Goal: Transaction & Acquisition: Download file/media

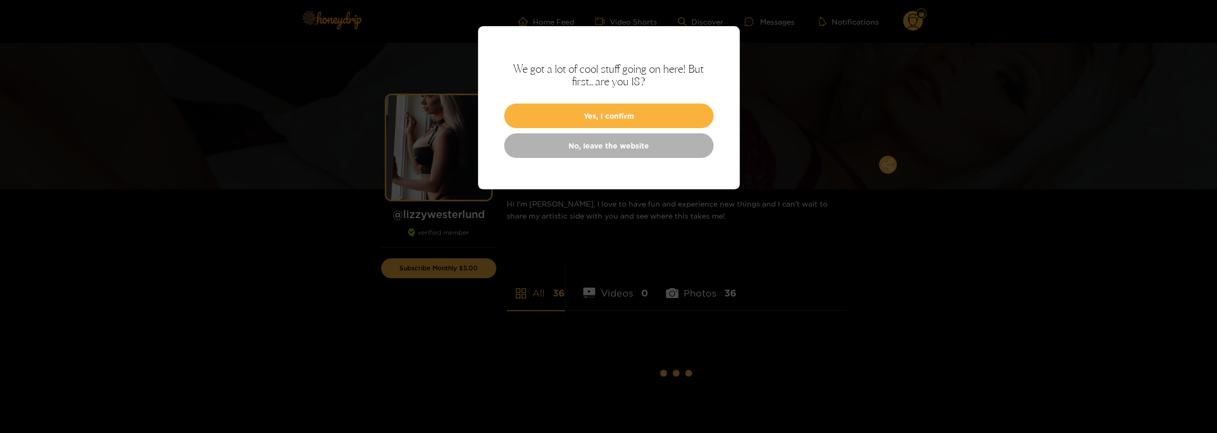
click at [636, 112] on button "Yes, I confirm" at bounding box center [608, 116] width 209 height 25
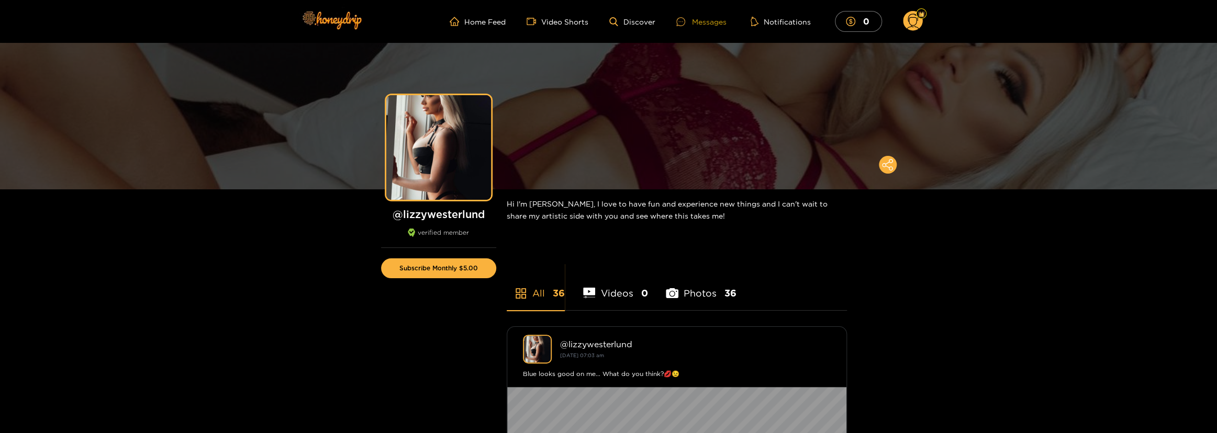
click at [710, 19] on div "Messages" at bounding box center [701, 22] width 50 height 12
click at [912, 25] on circle at bounding box center [913, 21] width 20 height 20
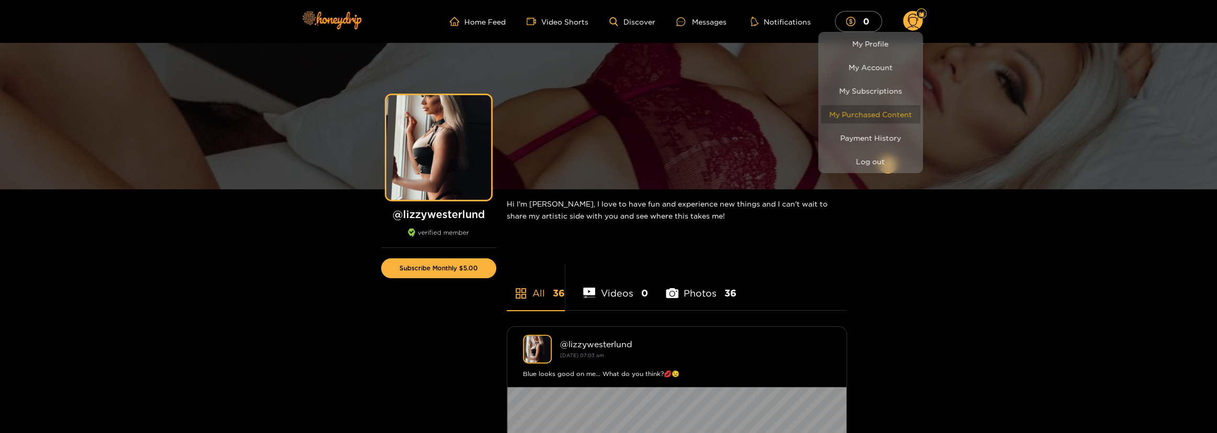
click at [869, 119] on link "My Purchased Content" at bounding box center [870, 114] width 99 height 18
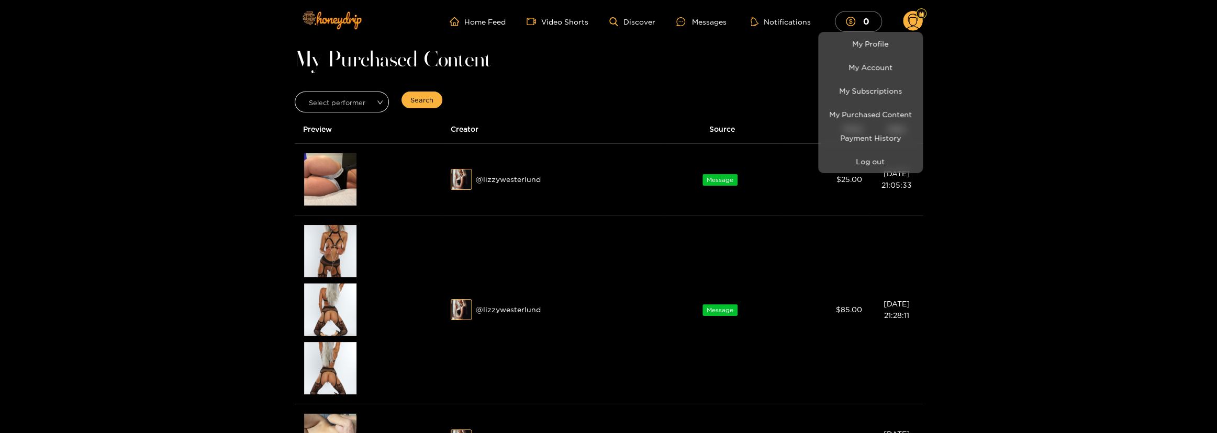
click at [193, 126] on div at bounding box center [608, 216] width 1217 height 433
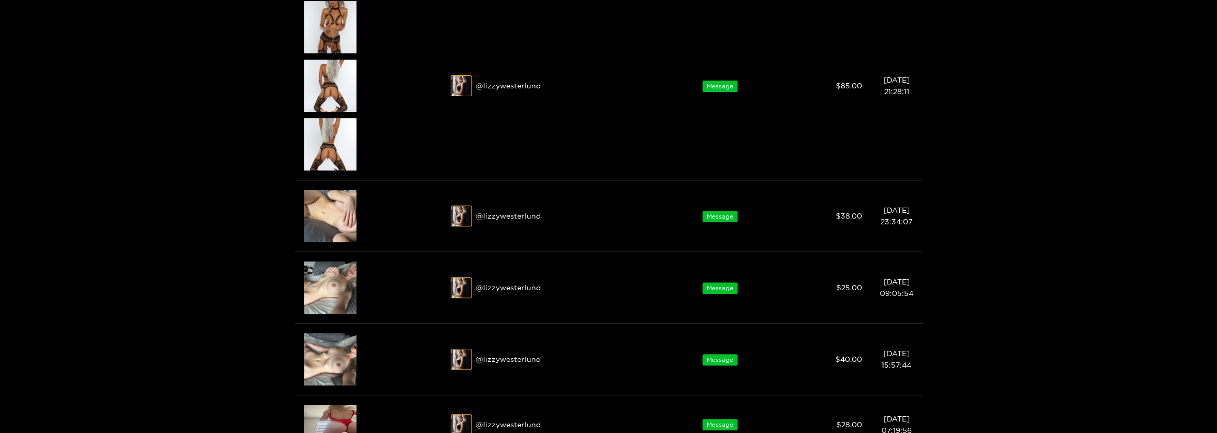
scroll to position [238, 0]
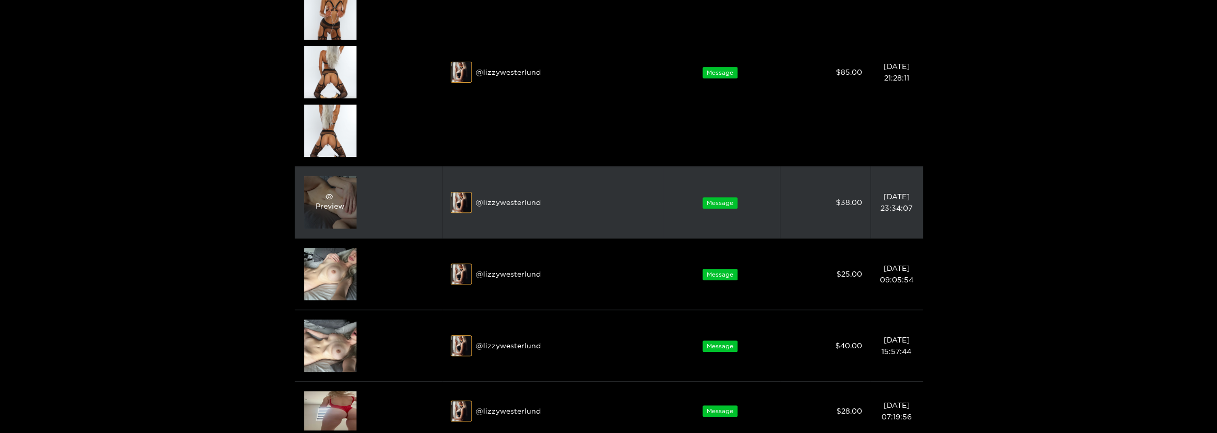
click at [330, 199] on icon "eye" at bounding box center [329, 196] width 7 height 7
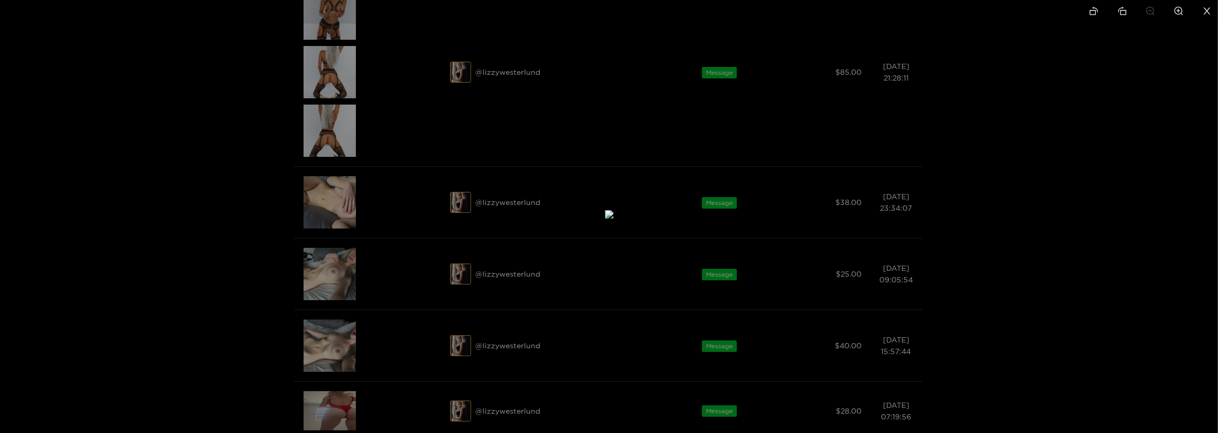
click at [1211, 9] on li at bounding box center [1207, 12] width 22 height 24
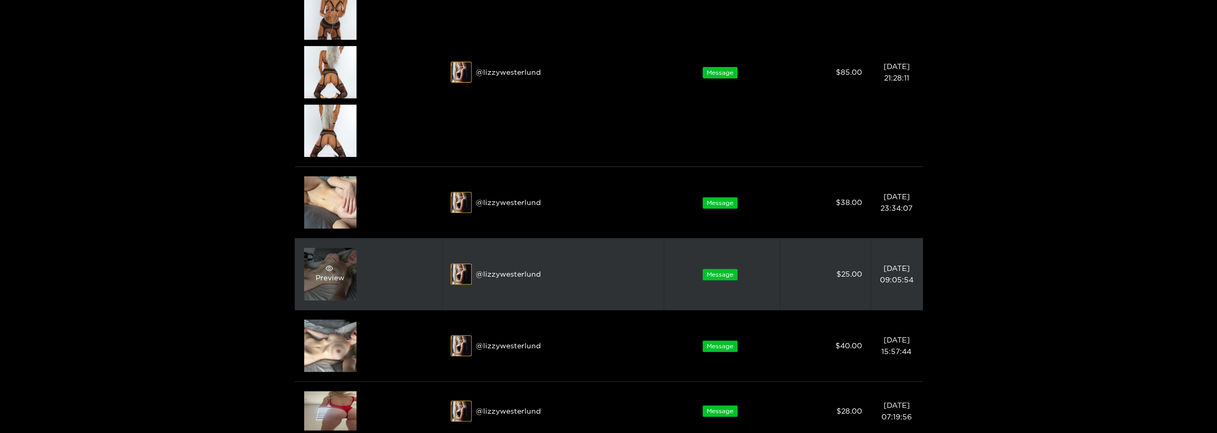
click at [319, 258] on div "Preview" at bounding box center [330, 274] width 52 height 52
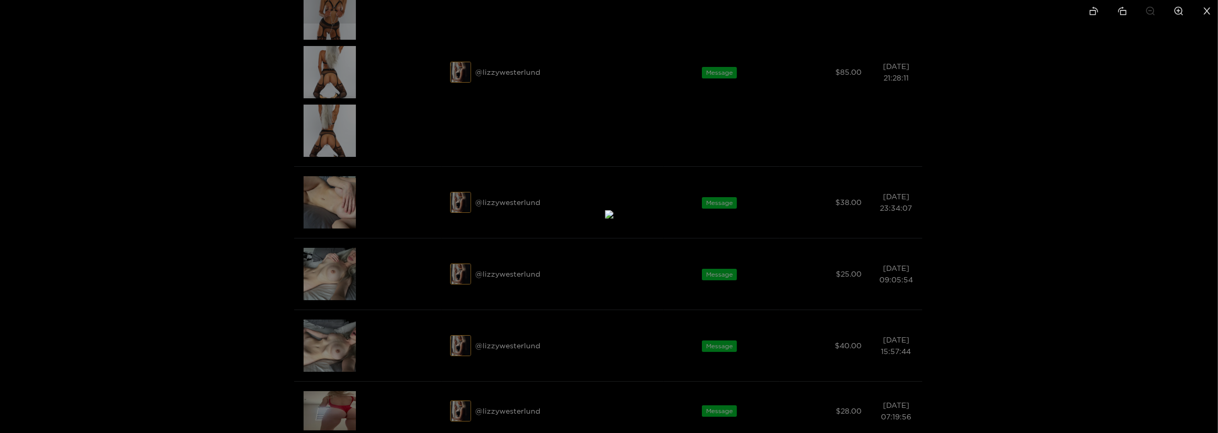
click at [313, 282] on div at bounding box center [609, 216] width 1218 height 433
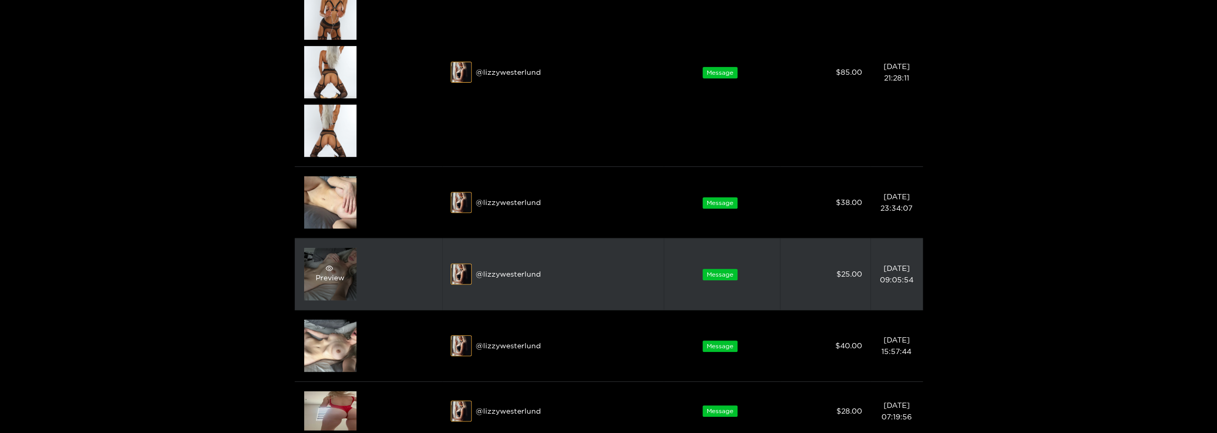
click at [314, 279] on div "Preview" at bounding box center [330, 274] width 52 height 52
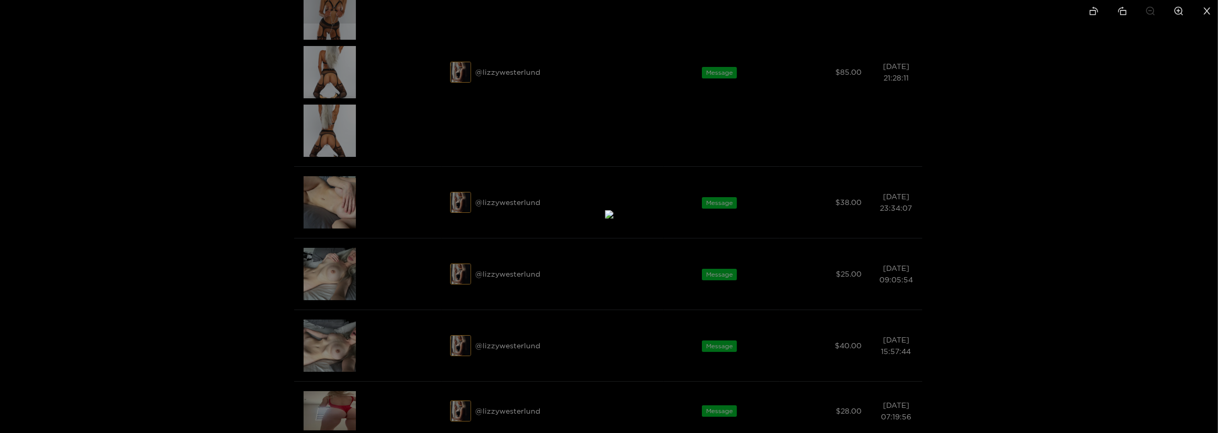
click at [1208, 15] on li at bounding box center [1207, 12] width 22 height 24
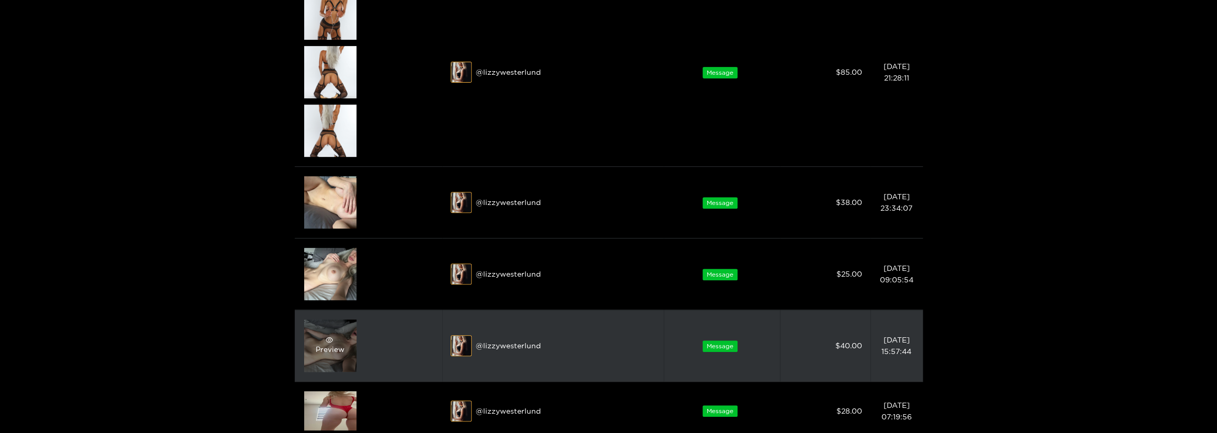
click at [326, 356] on div "Preview" at bounding box center [330, 346] width 52 height 52
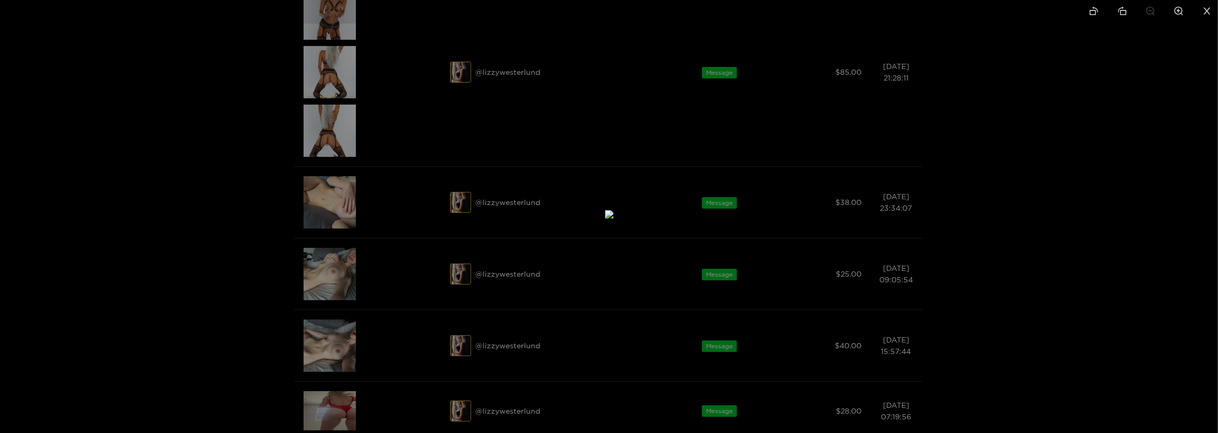
click at [1208, 12] on icon "close" at bounding box center [1207, 10] width 7 height 7
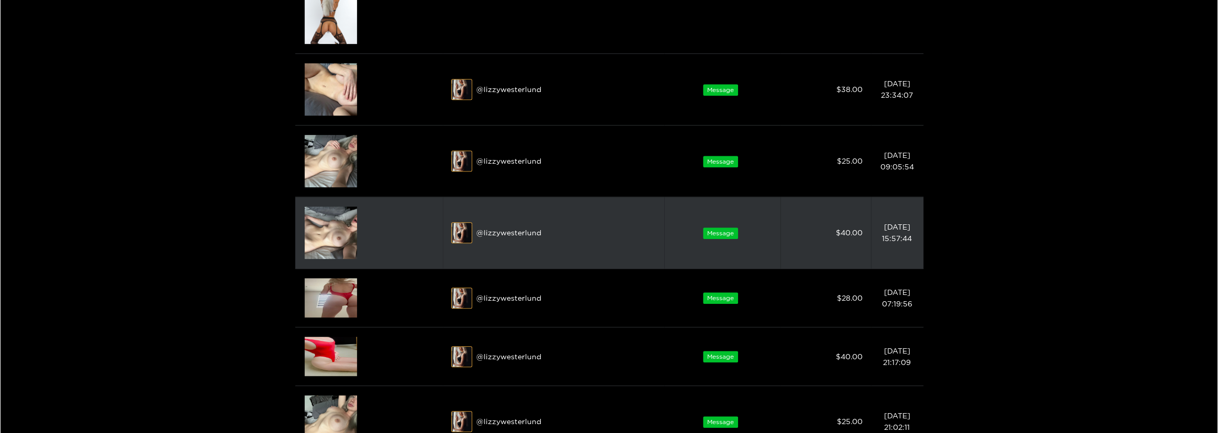
scroll to position [380, 0]
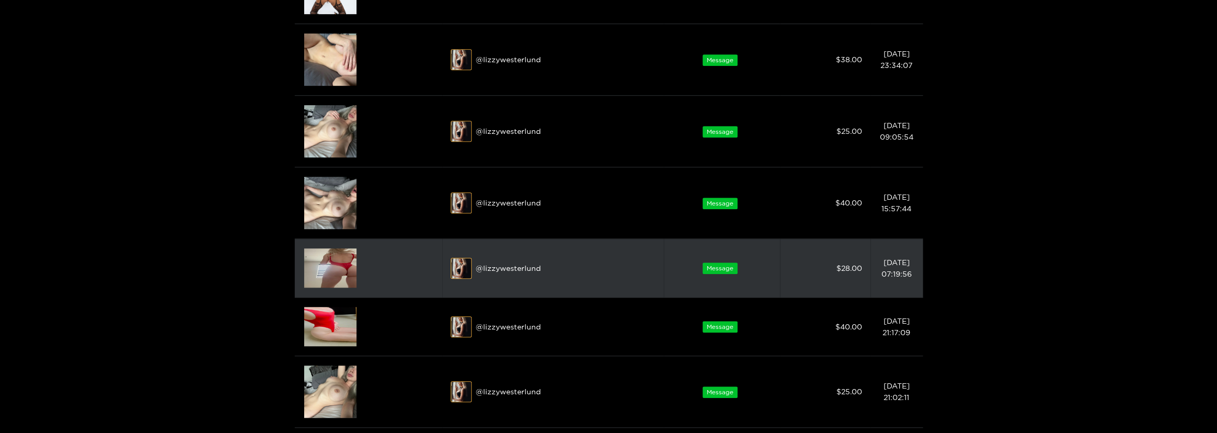
click at [312, 274] on img at bounding box center [330, 268] width 52 height 39
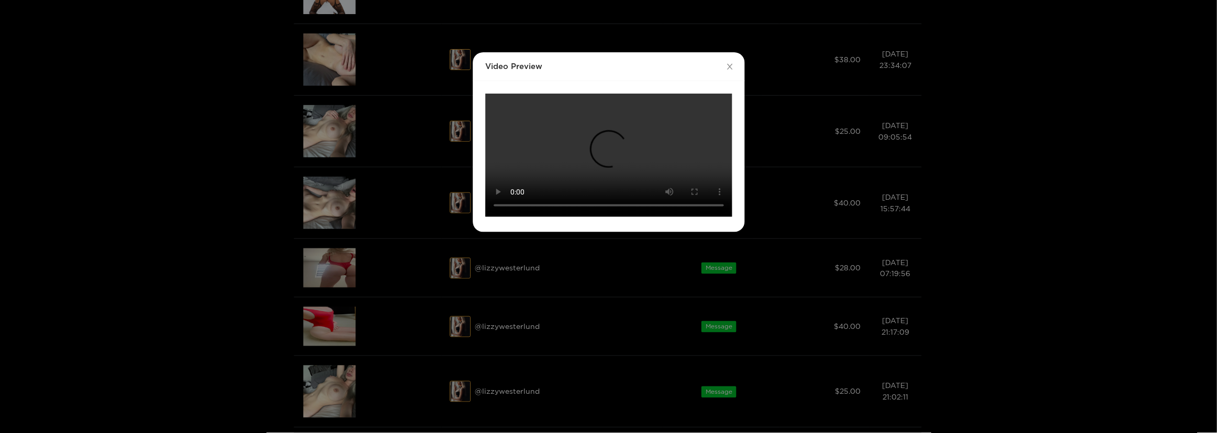
scroll to position [95, 0]
click at [1150, 99] on div "Video Preview Your browser does not support the video tag." at bounding box center [609, 216] width 1218 height 433
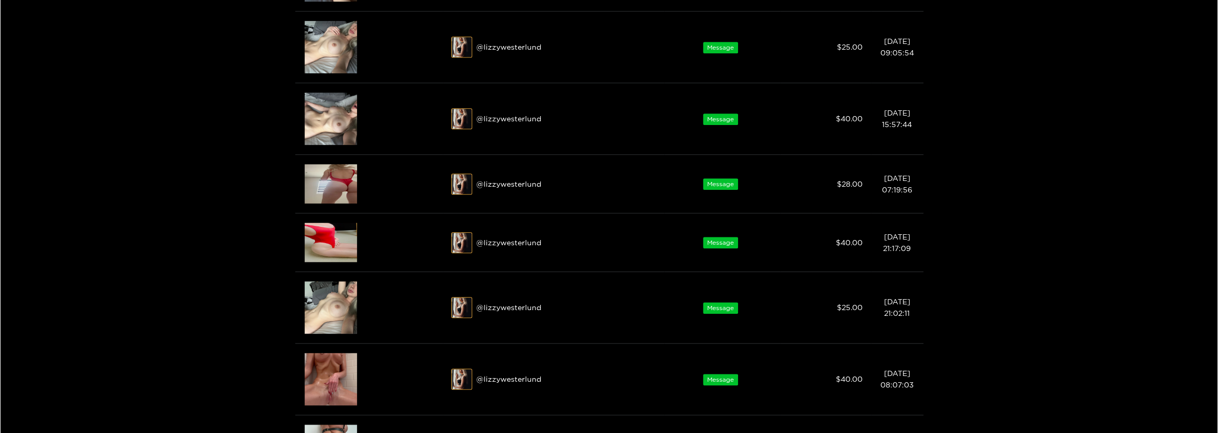
scroll to position [476, 0]
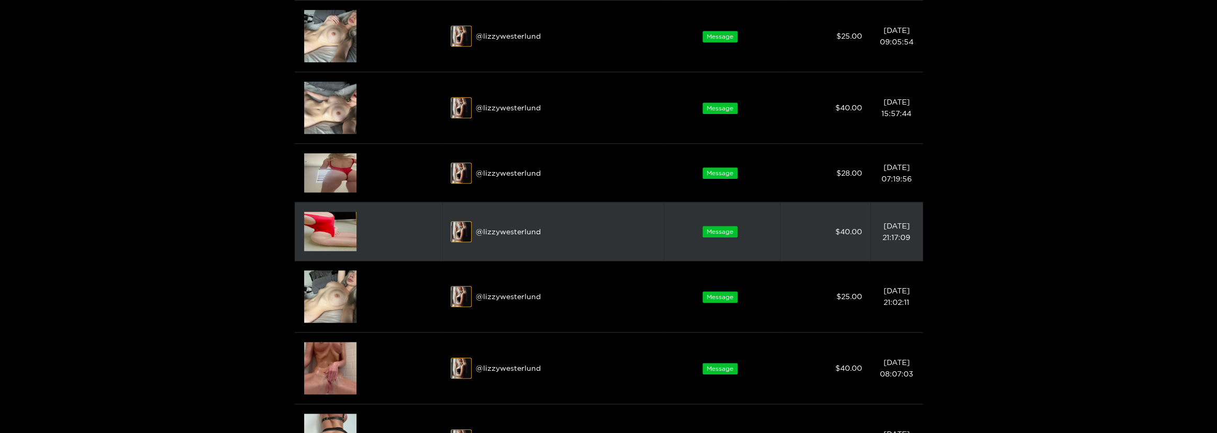
click at [310, 236] on img at bounding box center [330, 231] width 52 height 39
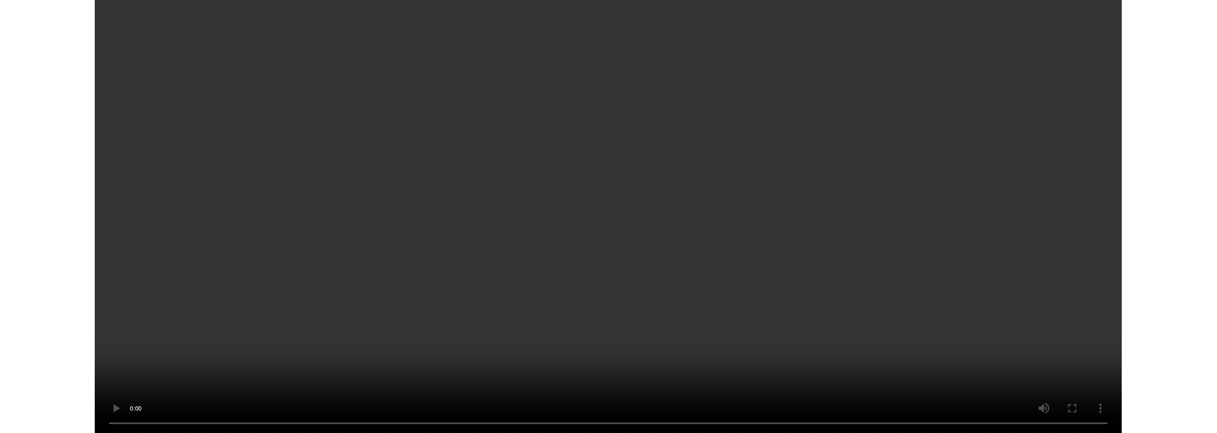
scroll to position [0, 0]
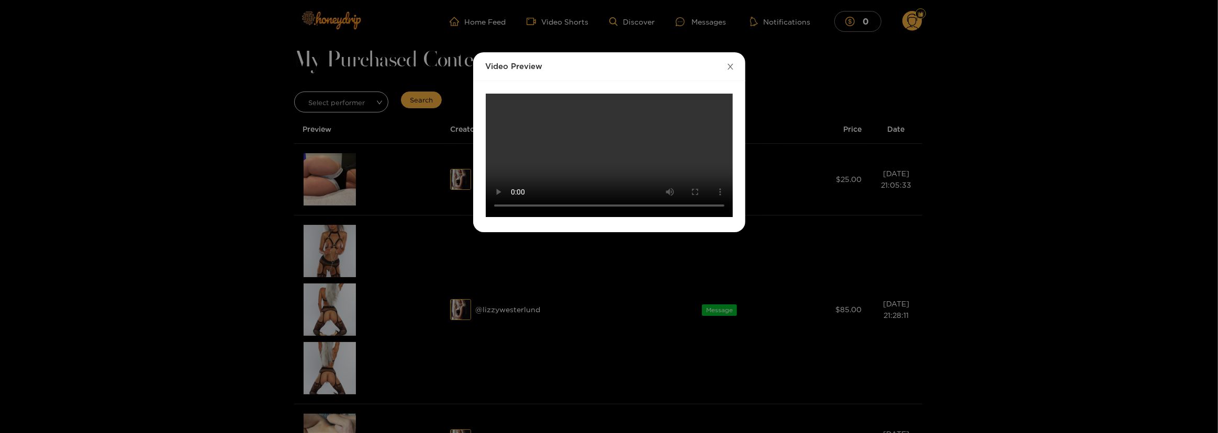
click at [726, 64] on icon "close" at bounding box center [730, 67] width 8 height 8
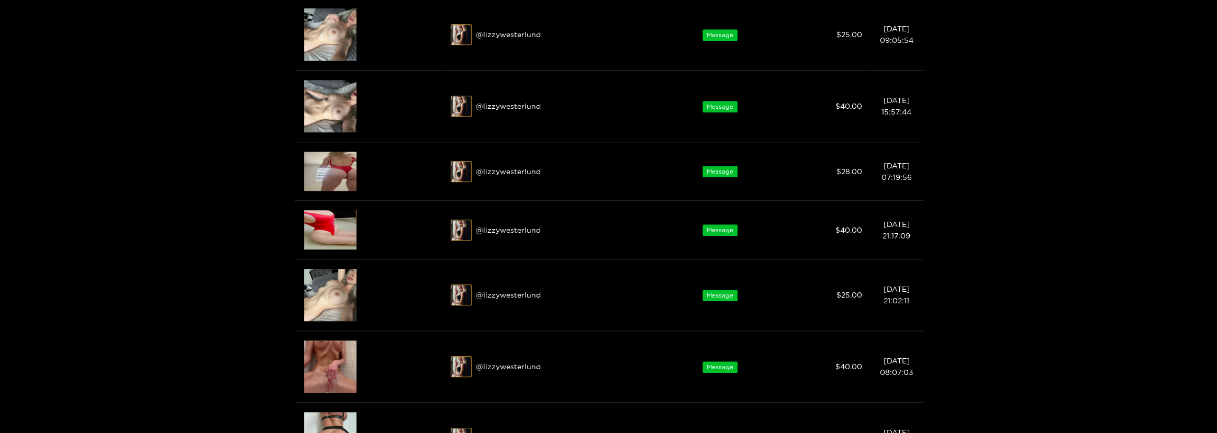
scroll to position [523, 0]
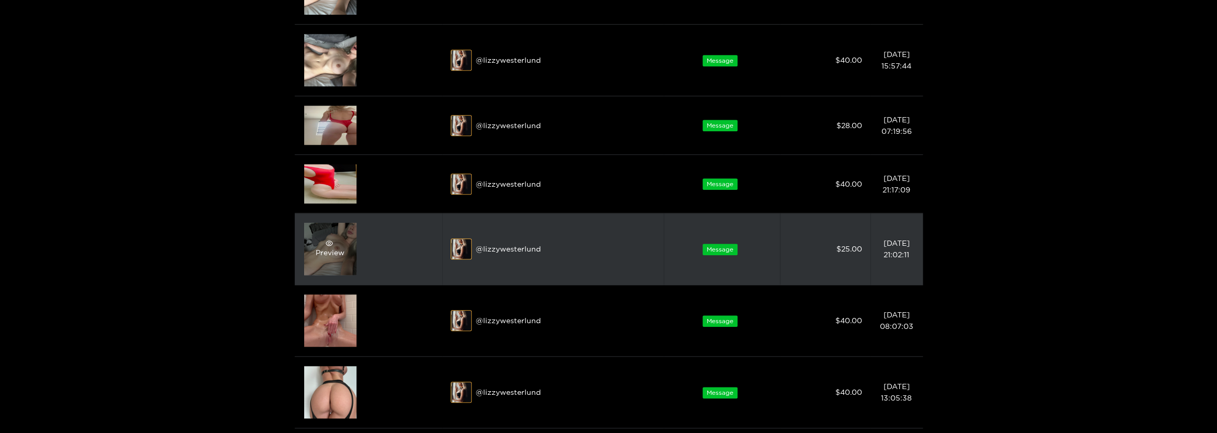
click at [337, 249] on div "Preview" at bounding box center [330, 249] width 29 height 19
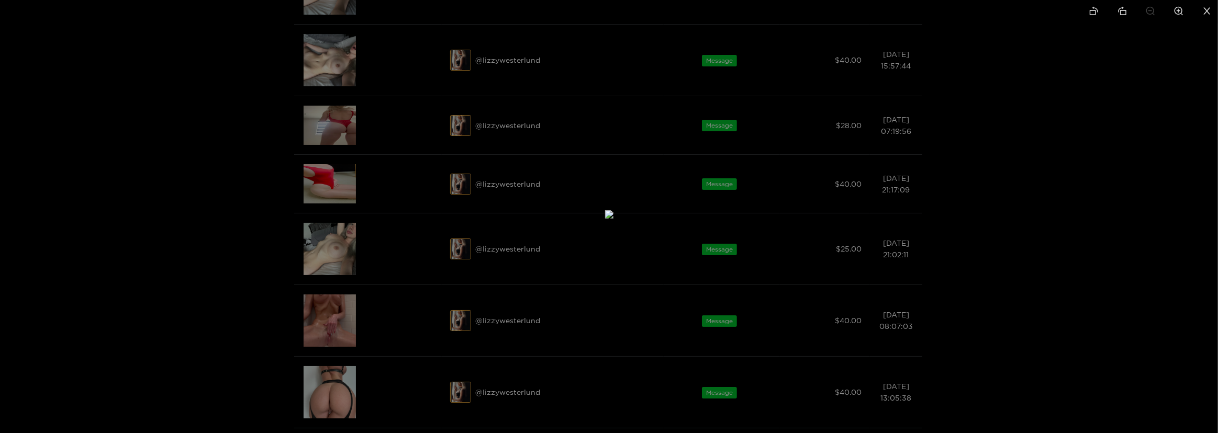
click at [1206, 10] on icon "close" at bounding box center [1207, 10] width 7 height 7
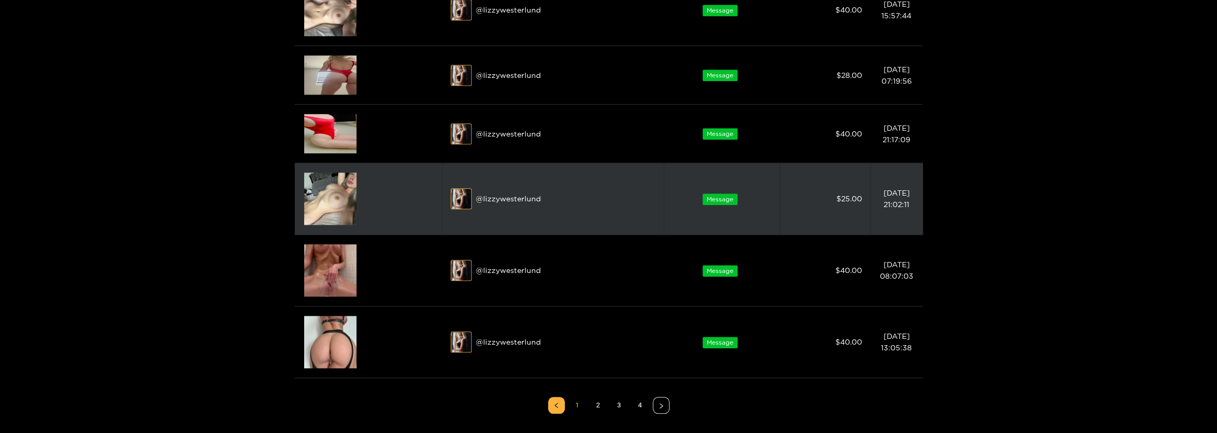
scroll to position [713, 0]
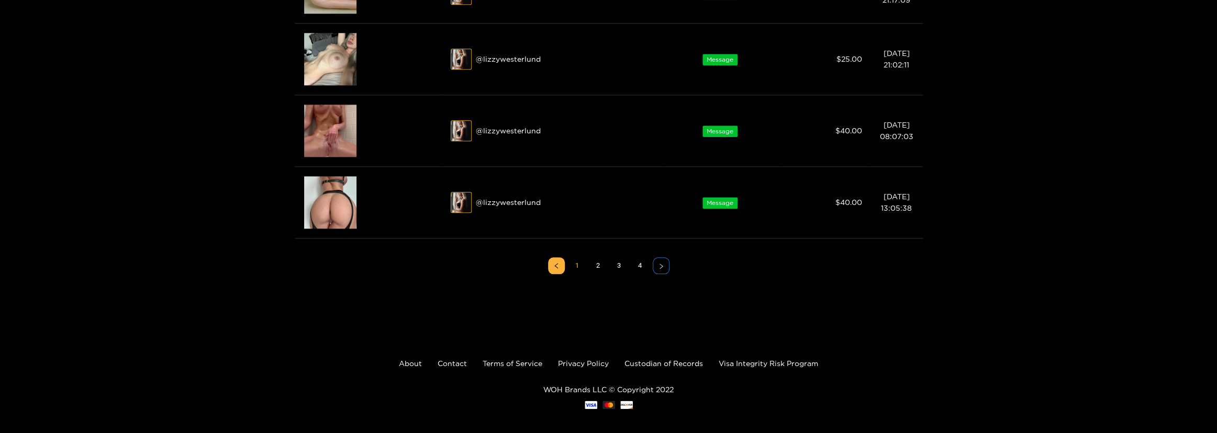
click at [665, 272] on button "button" at bounding box center [661, 266] width 17 height 17
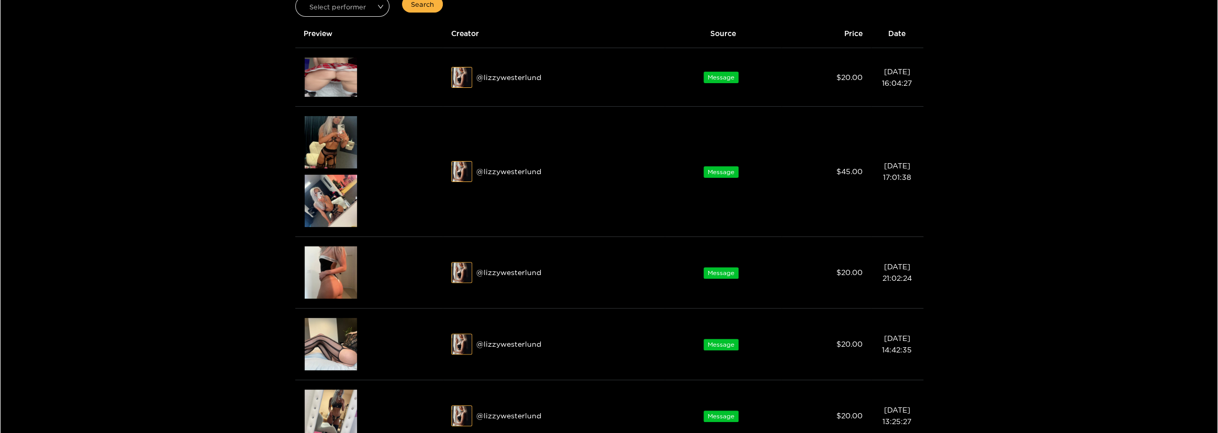
scroll to position [95, 0]
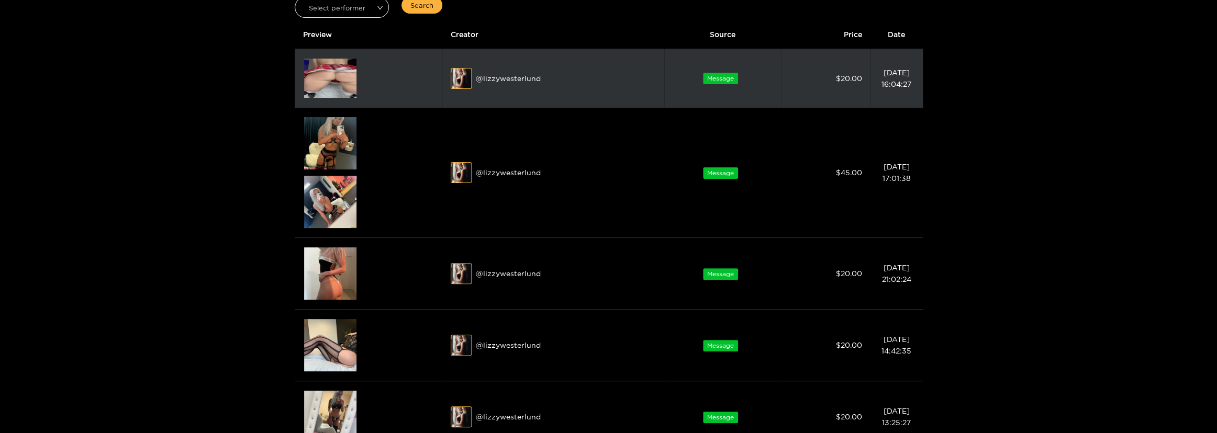
click at [325, 79] on img at bounding box center [330, 78] width 52 height 39
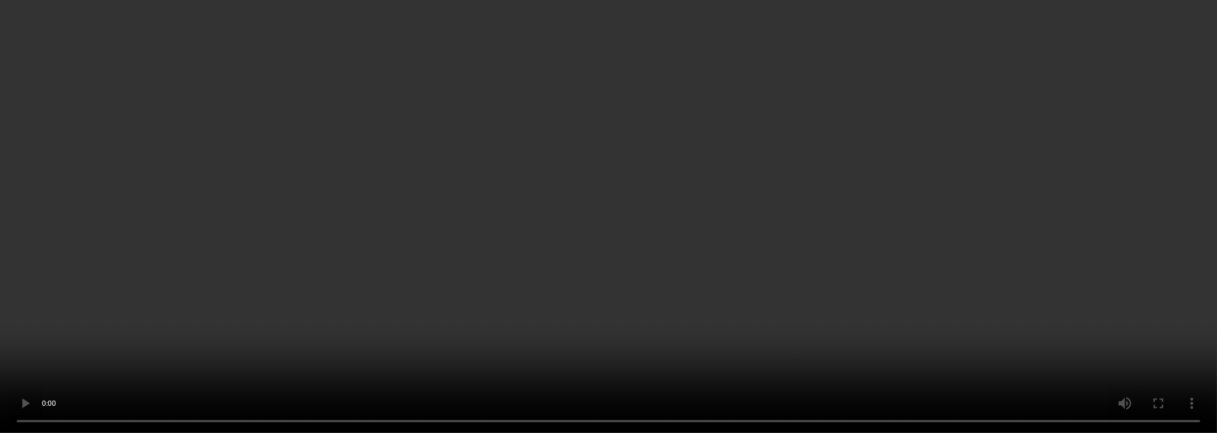
scroll to position [0, 0]
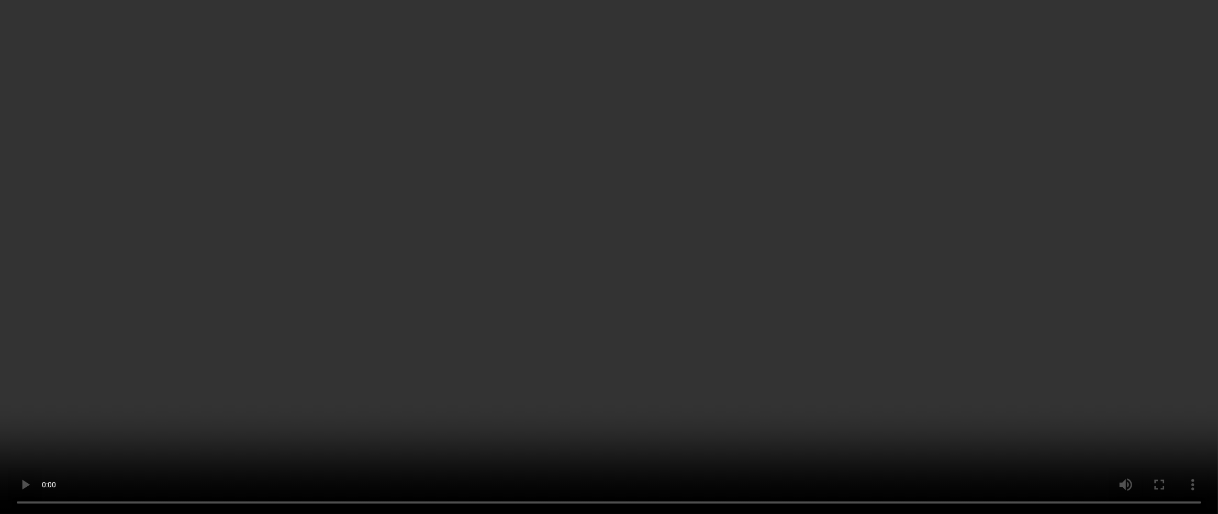
click at [1138, 326] on video "Your browser does not support the video tag." at bounding box center [609, 257] width 1218 height 514
click at [1144, 306] on video "Your browser does not support the video tag." at bounding box center [609, 257] width 1218 height 514
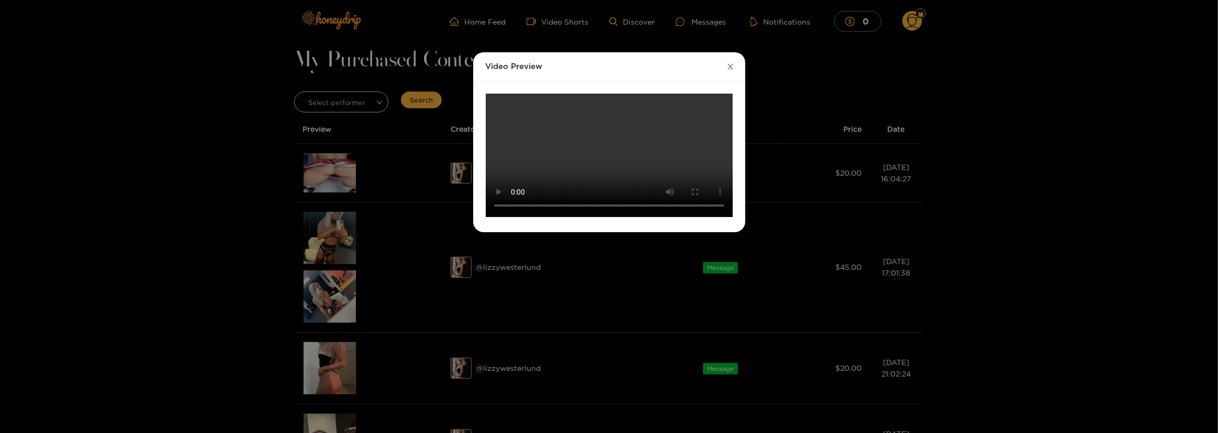
click at [731, 65] on icon "close" at bounding box center [731, 67] width 6 height 6
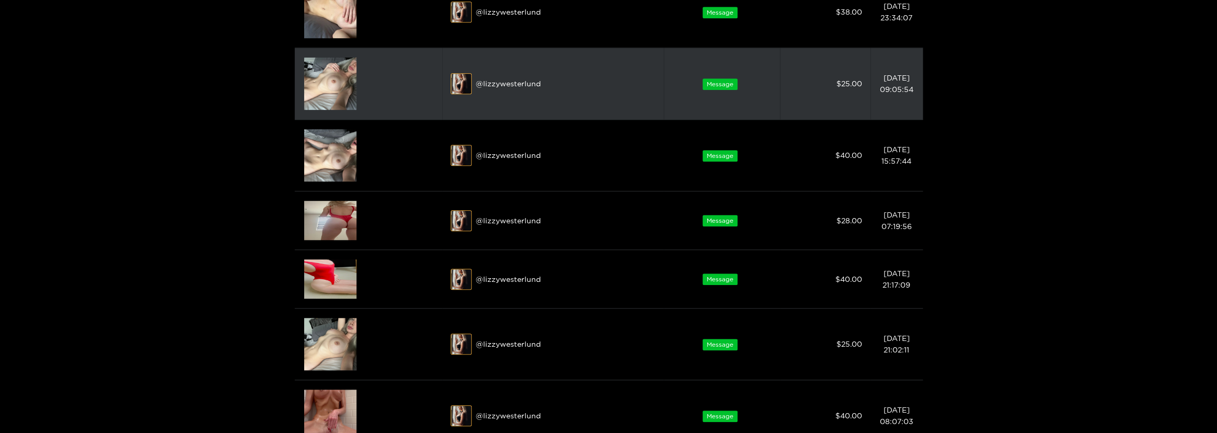
scroll to position [713, 0]
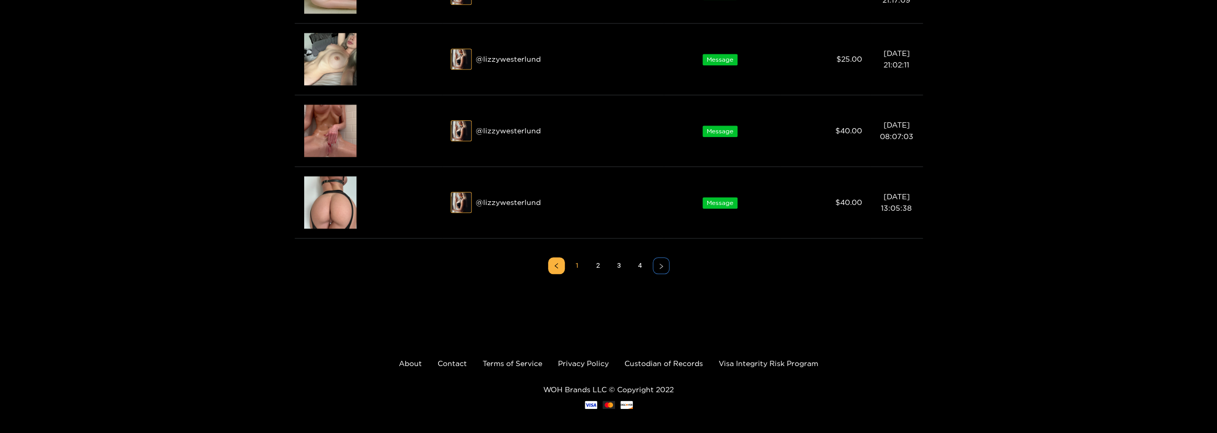
click at [662, 263] on icon "right" at bounding box center [661, 266] width 6 height 6
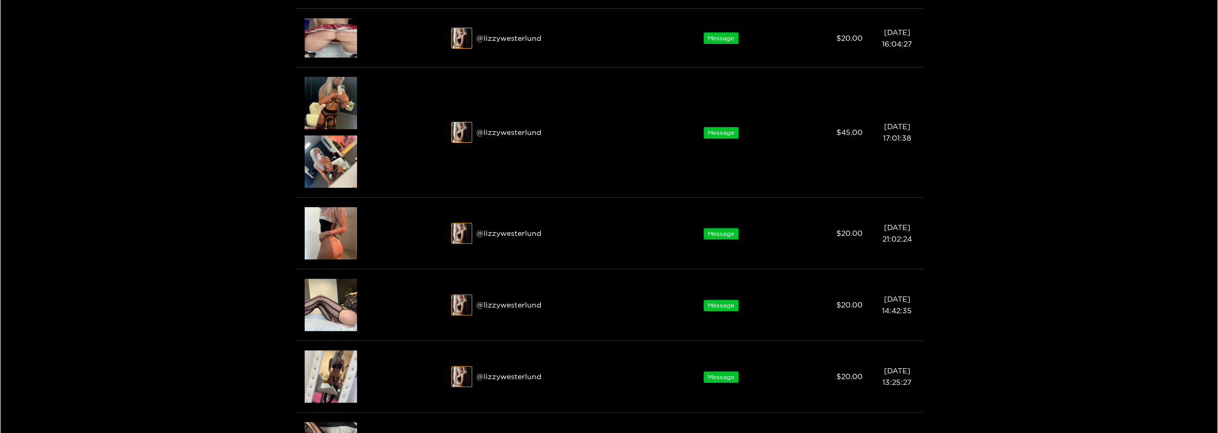
scroll to position [47, 0]
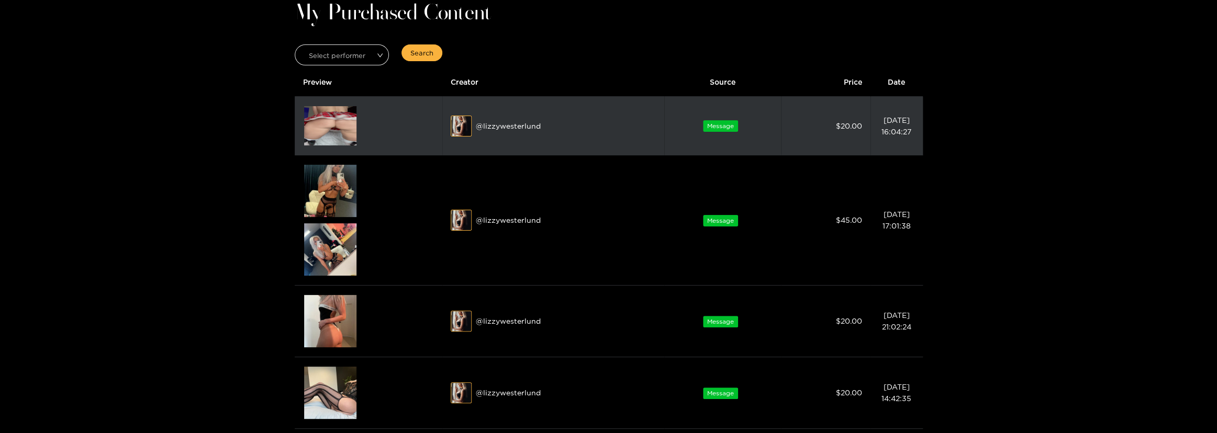
click at [324, 119] on img at bounding box center [330, 125] width 52 height 39
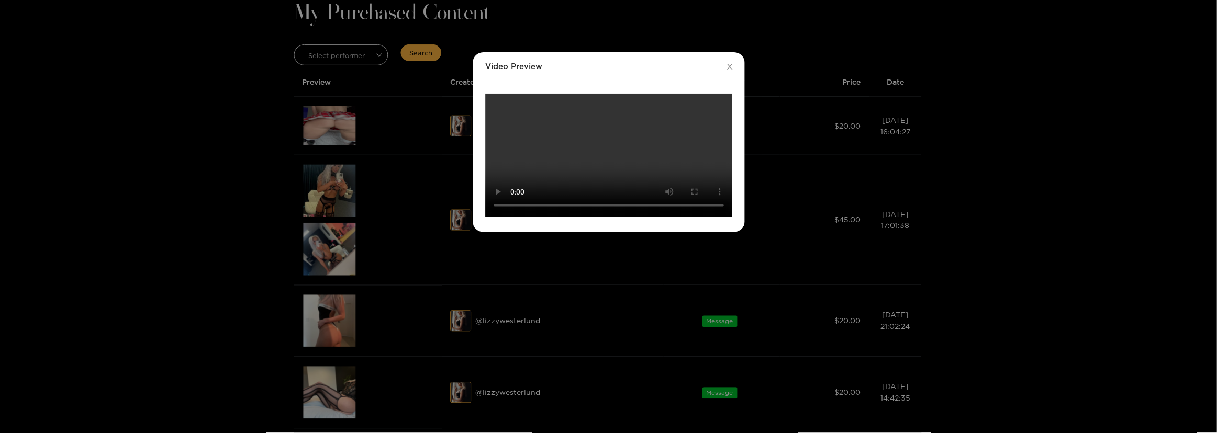
scroll to position [0, 0]
click at [729, 66] on icon "close" at bounding box center [730, 67] width 8 height 8
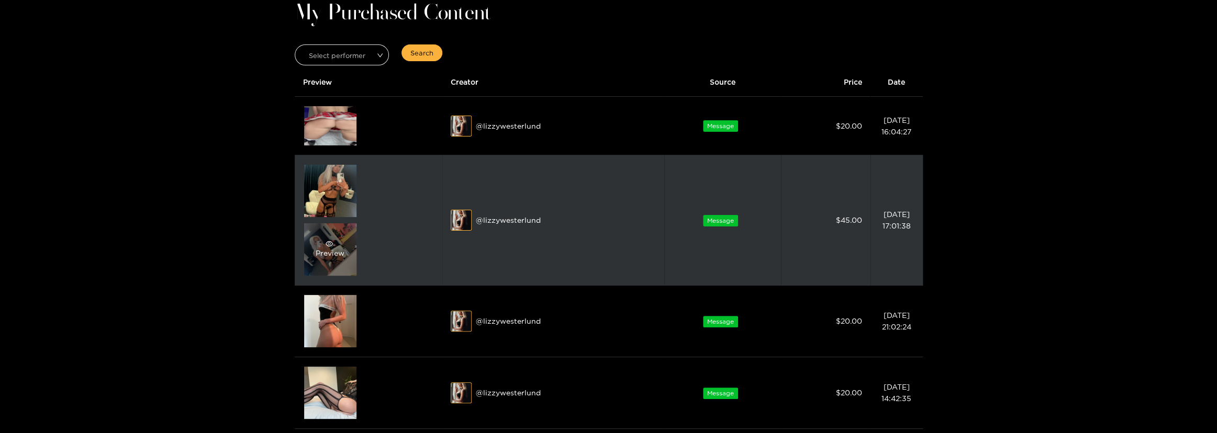
click at [331, 248] on div "Preview" at bounding box center [330, 249] width 29 height 19
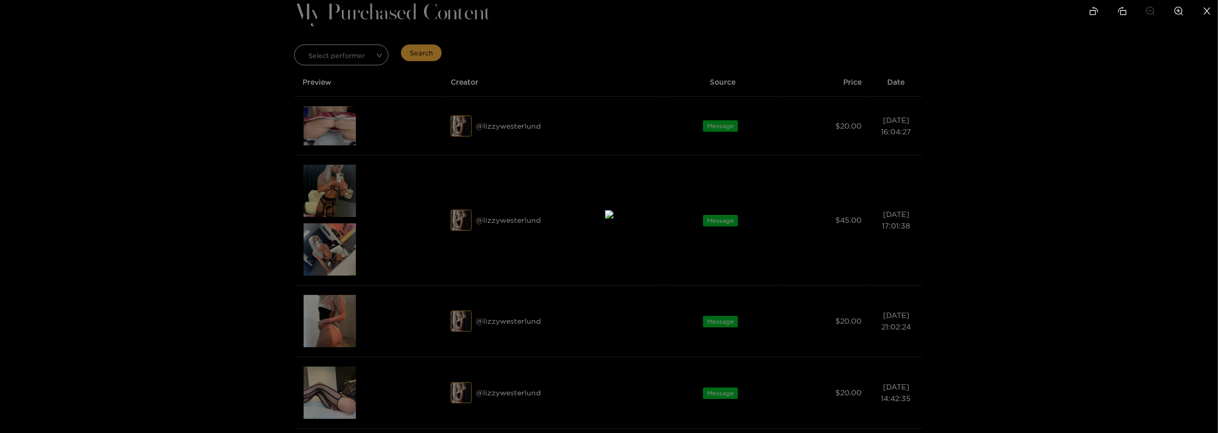
click at [321, 193] on div at bounding box center [609, 216] width 1218 height 433
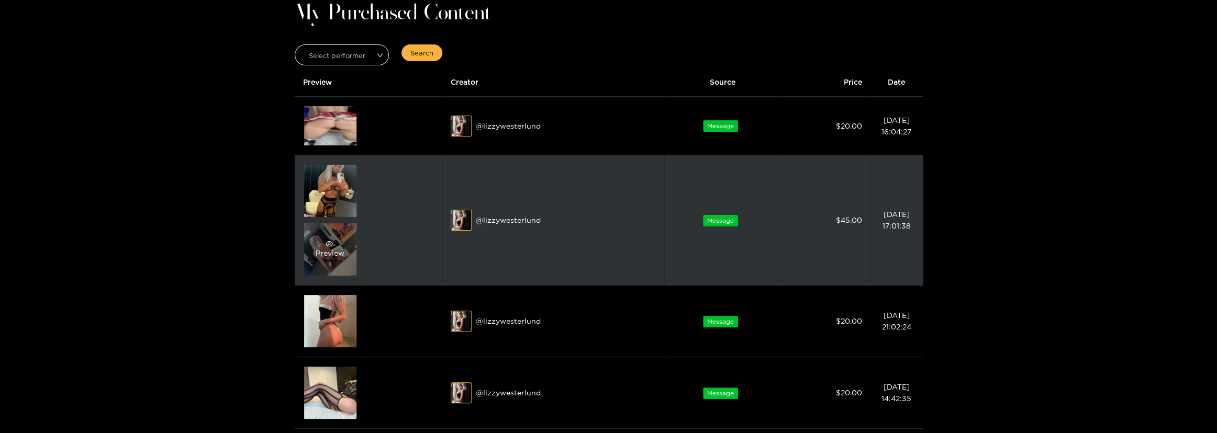
click at [331, 252] on div "Preview" at bounding box center [330, 249] width 29 height 19
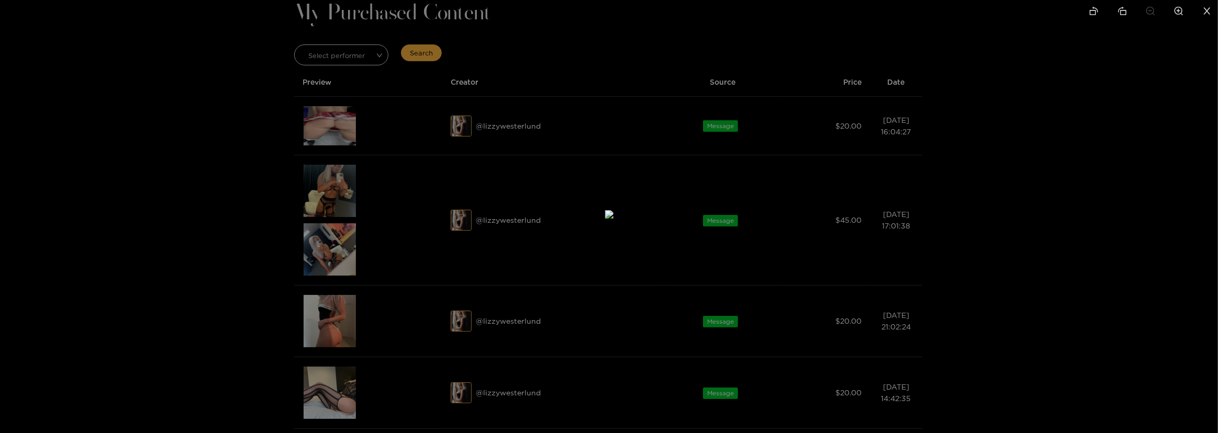
click at [329, 184] on div at bounding box center [609, 216] width 1218 height 433
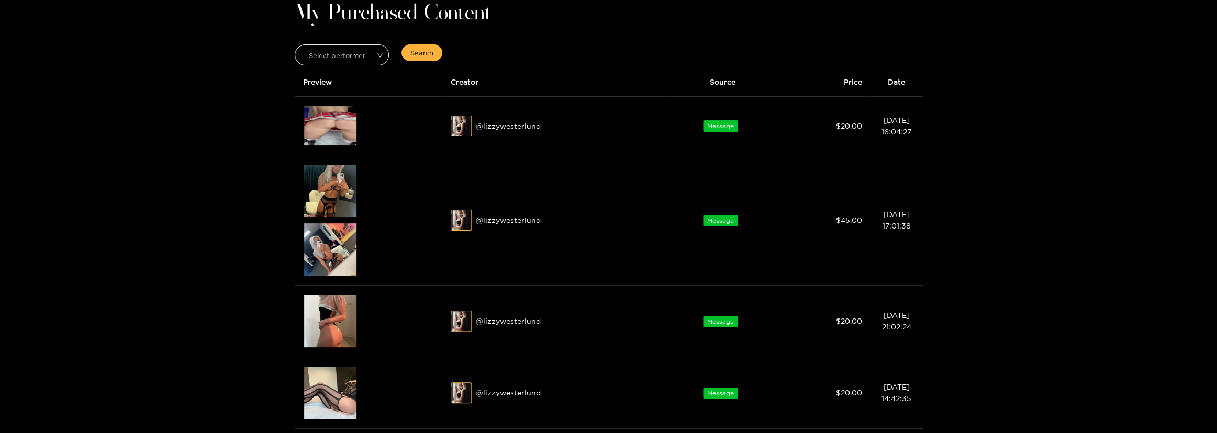
click at [329, 184] on icon "eye" at bounding box center [329, 185] width 7 height 7
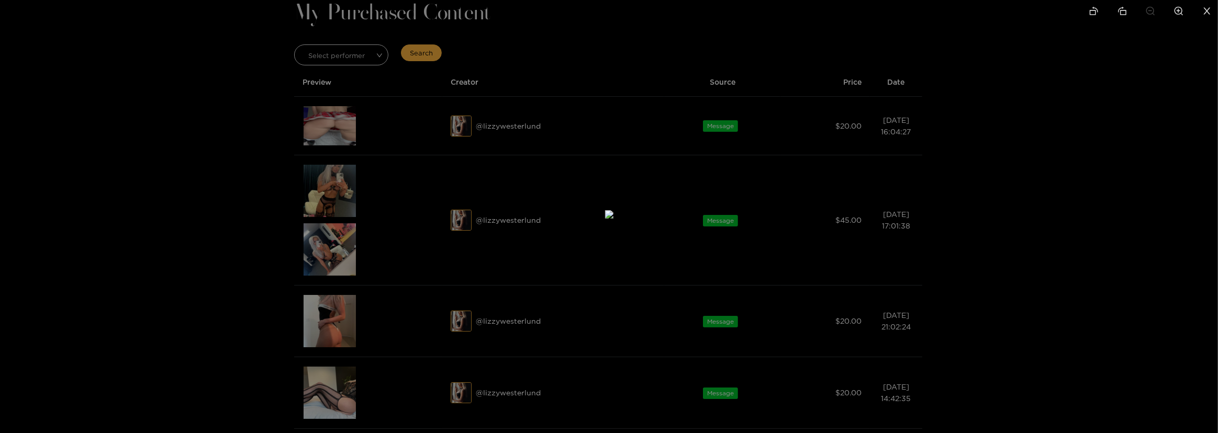
click at [207, 238] on div at bounding box center [609, 216] width 1218 height 433
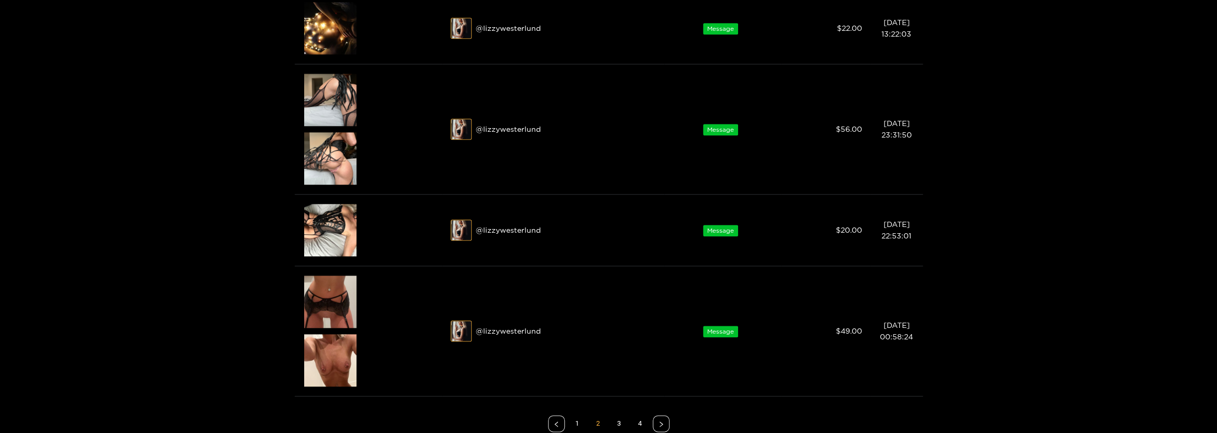
scroll to position [713, 0]
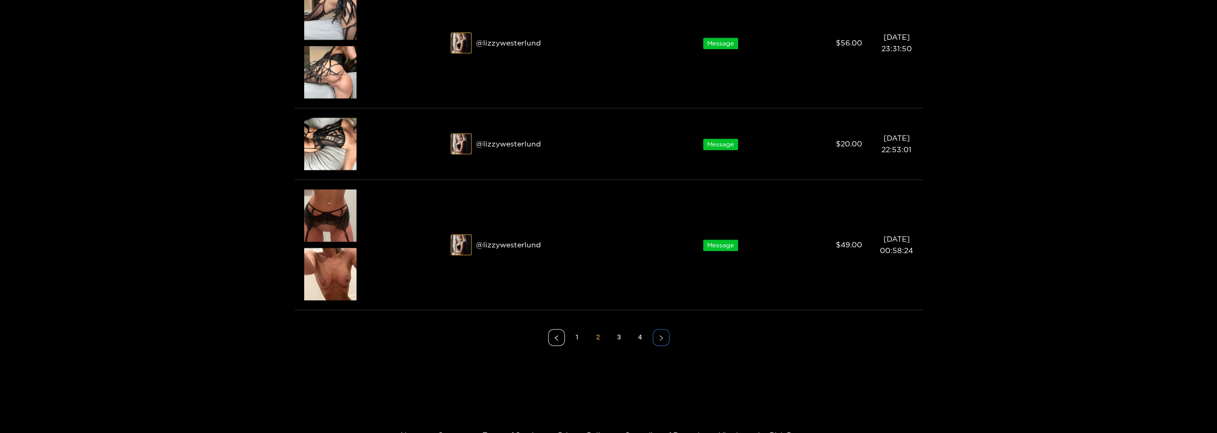
click at [665, 338] on button "button" at bounding box center [661, 337] width 17 height 17
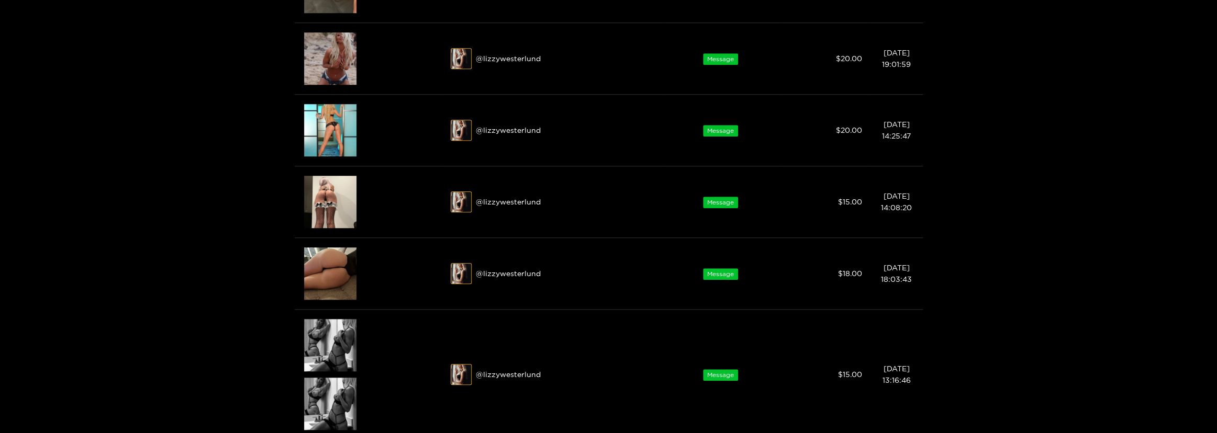
scroll to position [523, 0]
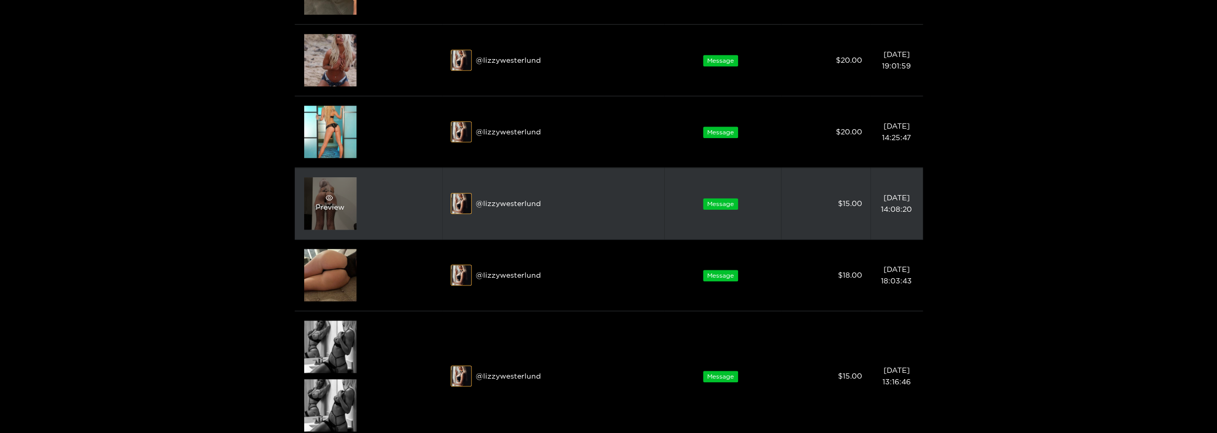
click at [327, 203] on div "Preview" at bounding box center [330, 203] width 29 height 19
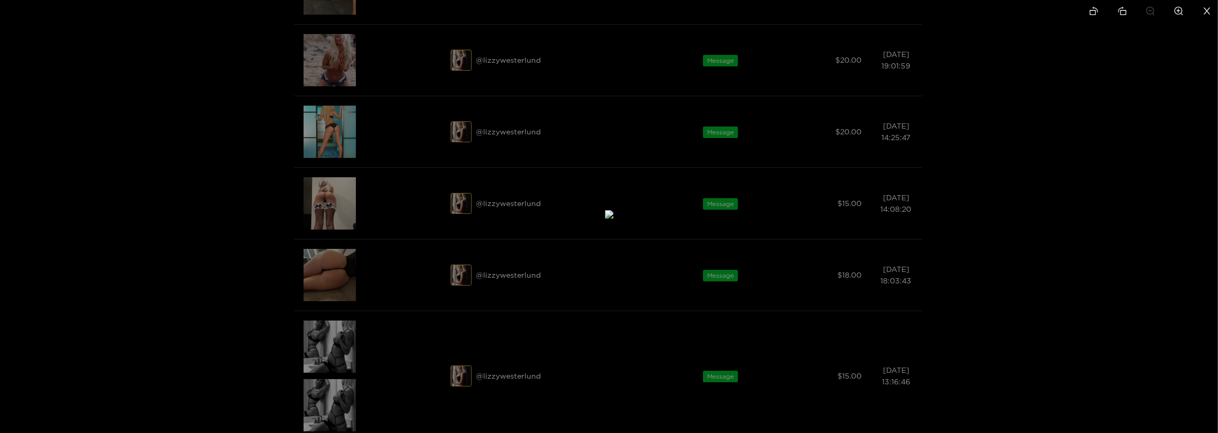
click at [215, 241] on div at bounding box center [609, 216] width 1218 height 433
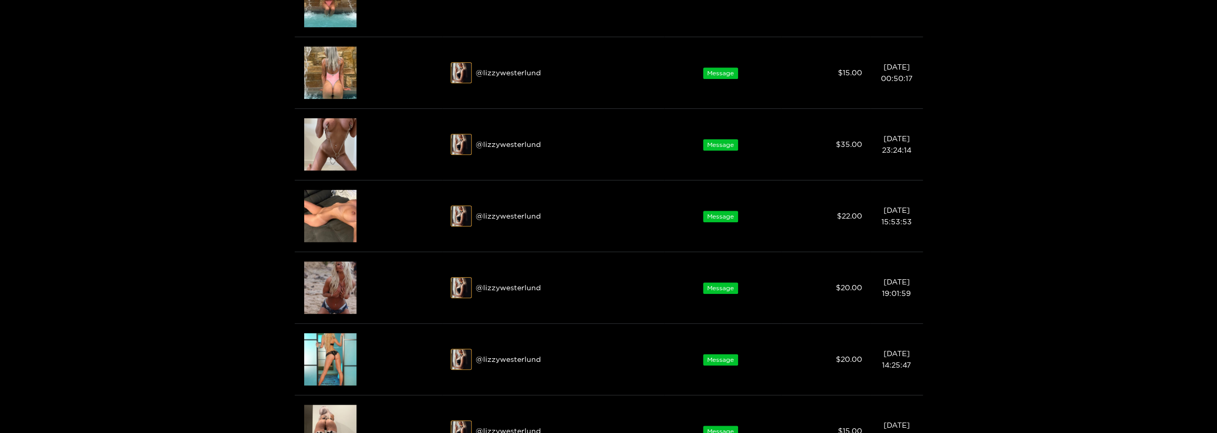
scroll to position [285, 0]
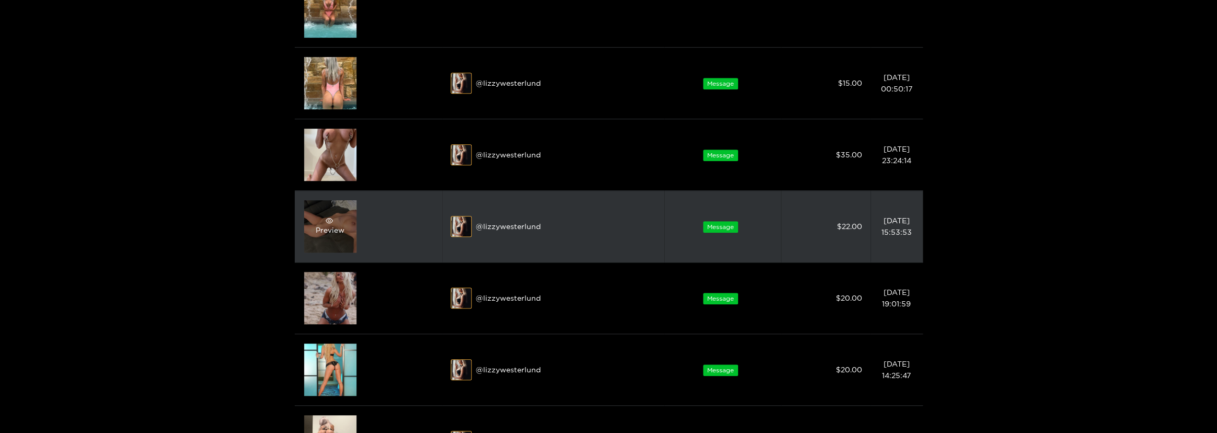
click at [329, 222] on icon "eye" at bounding box center [329, 220] width 7 height 7
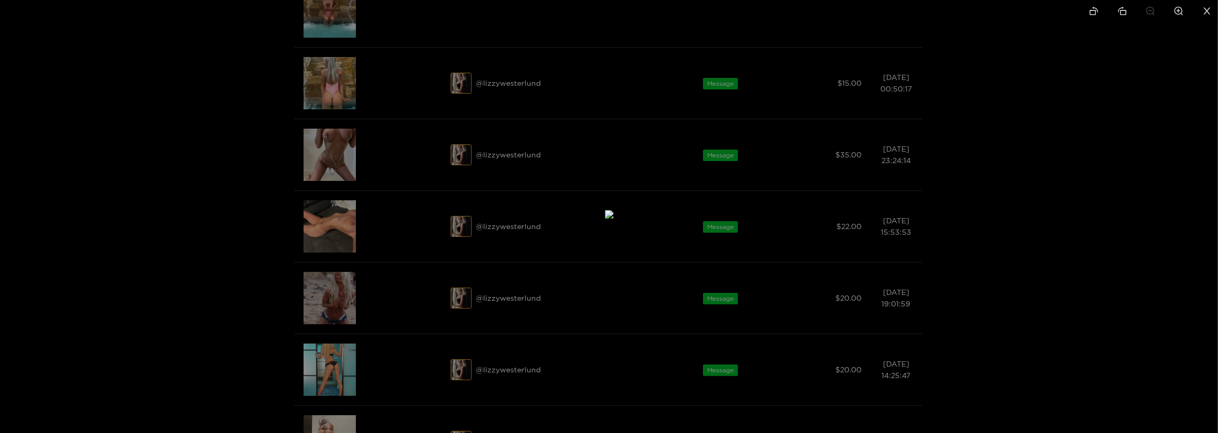
click at [1205, 11] on icon "close" at bounding box center [1206, 10] width 9 height 9
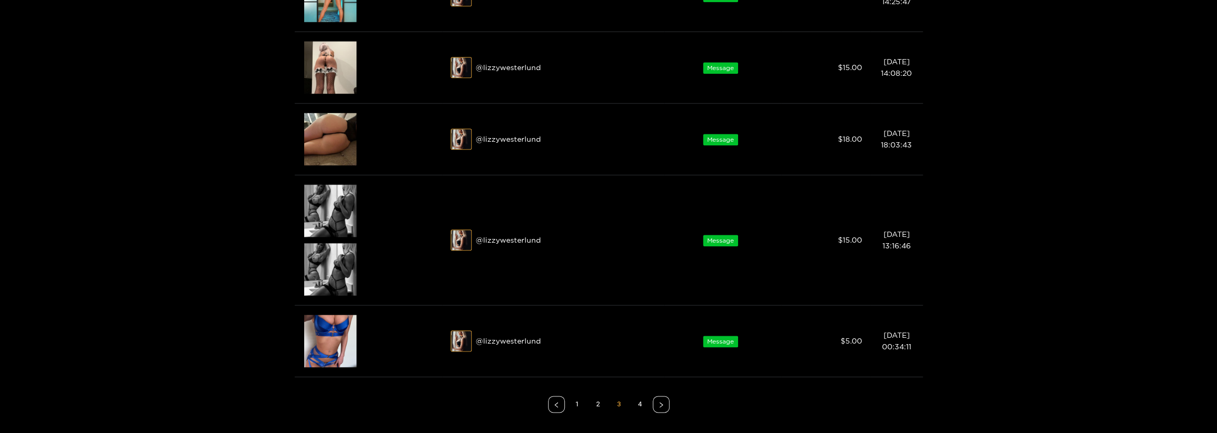
scroll to position [666, 0]
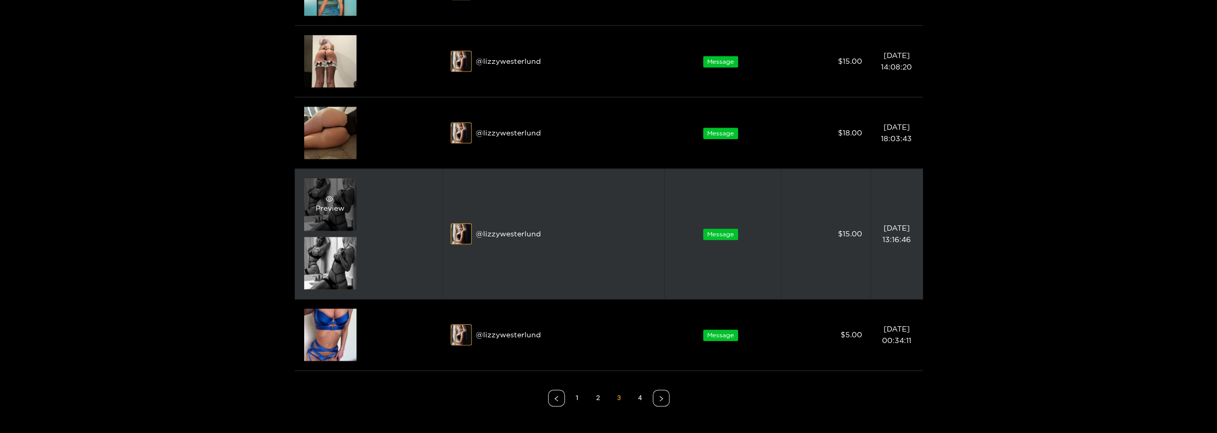
click at [318, 183] on div "Preview" at bounding box center [330, 204] width 52 height 52
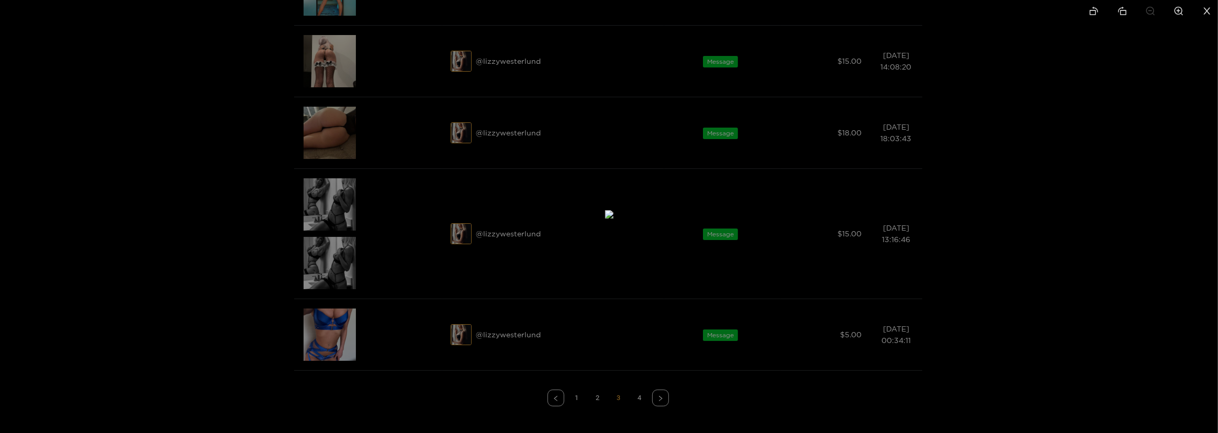
click at [214, 130] on div at bounding box center [609, 216] width 1218 height 433
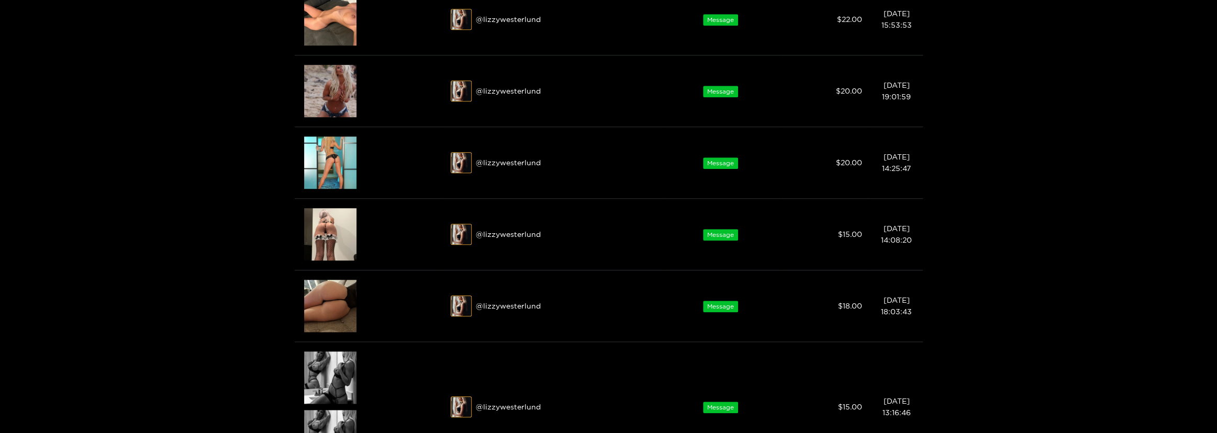
scroll to position [476, 0]
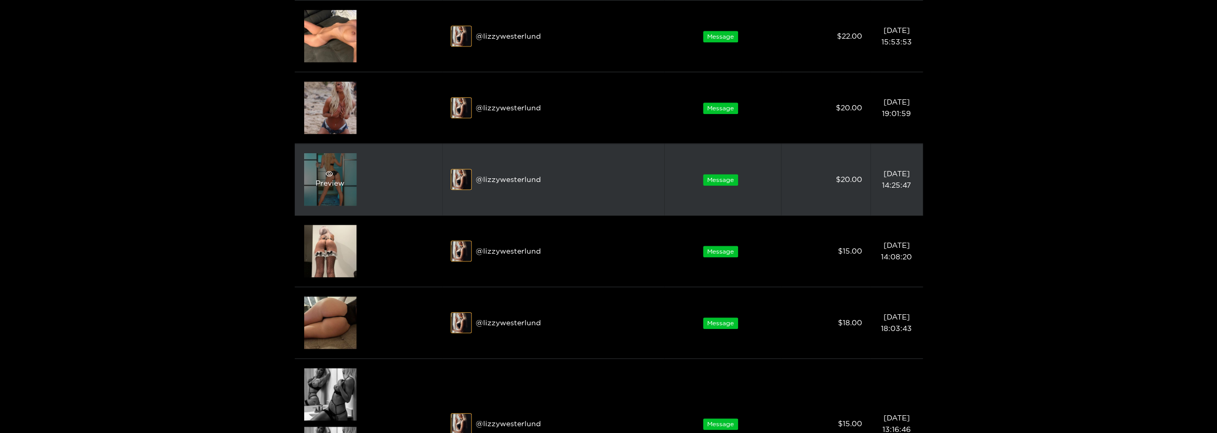
click at [323, 172] on span "eye" at bounding box center [329, 173] width 27 height 7
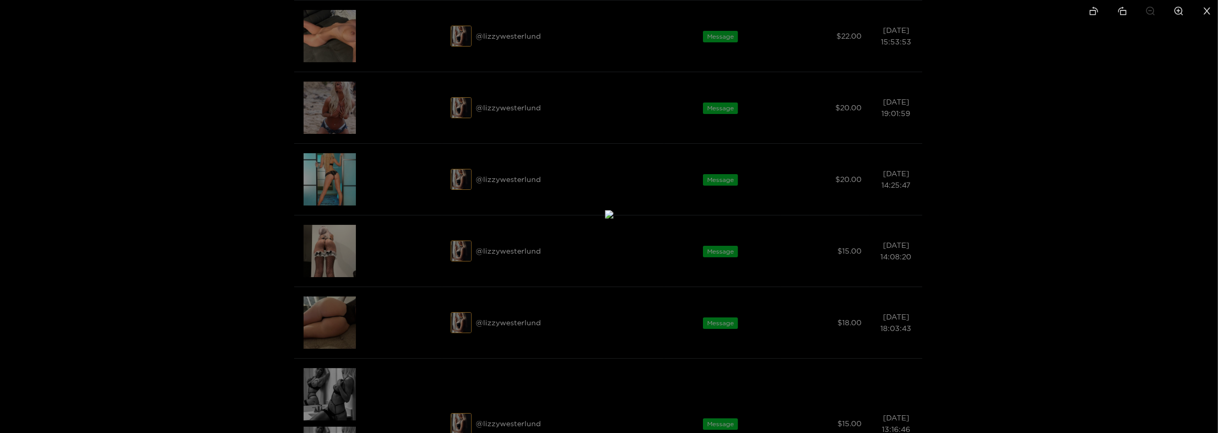
click at [324, 321] on div at bounding box center [609, 216] width 1218 height 433
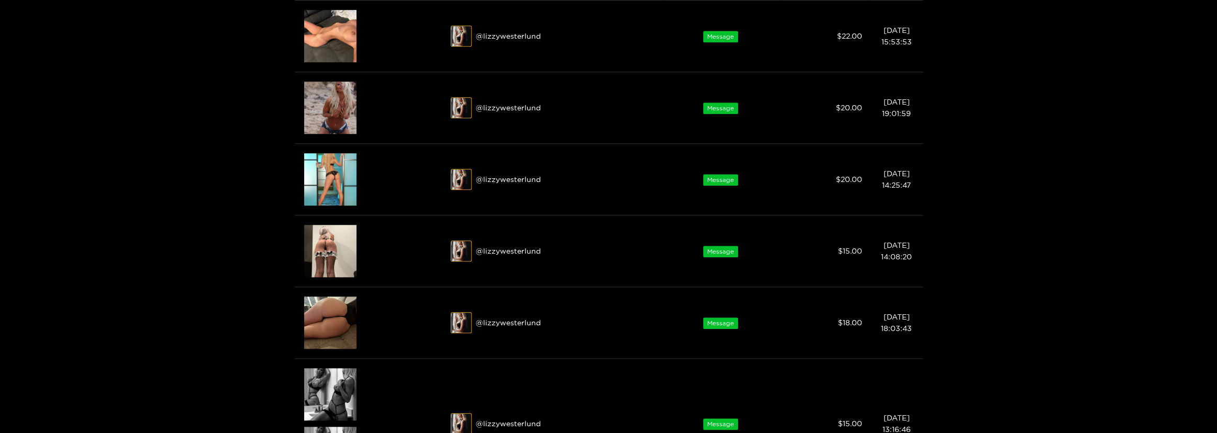
click at [324, 321] on div "Preview" at bounding box center [330, 323] width 29 height 19
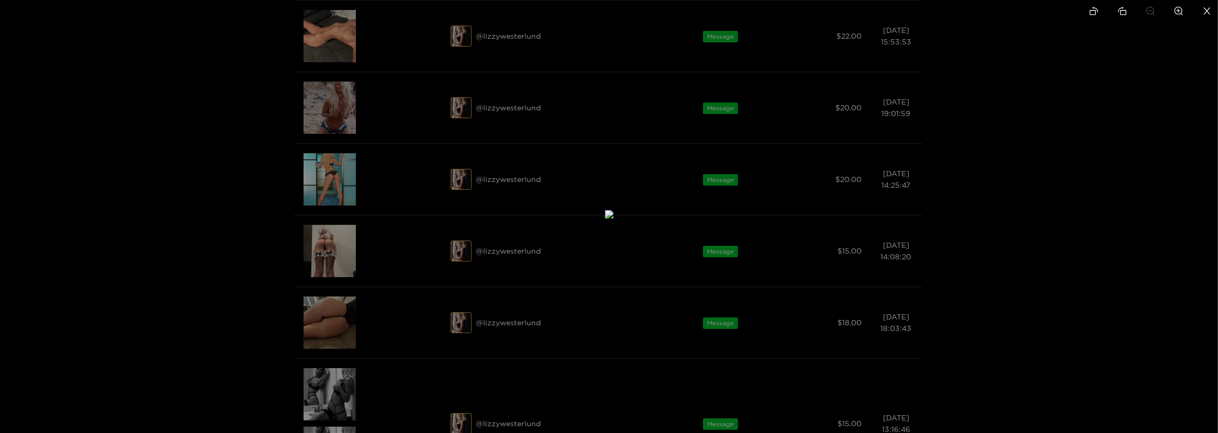
click at [155, 264] on div at bounding box center [609, 216] width 1218 height 433
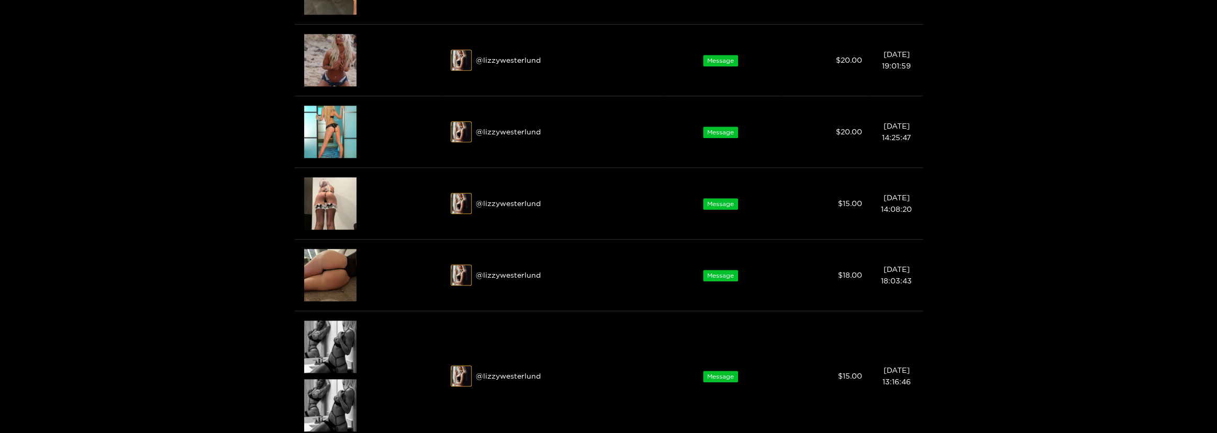
scroll to position [761, 0]
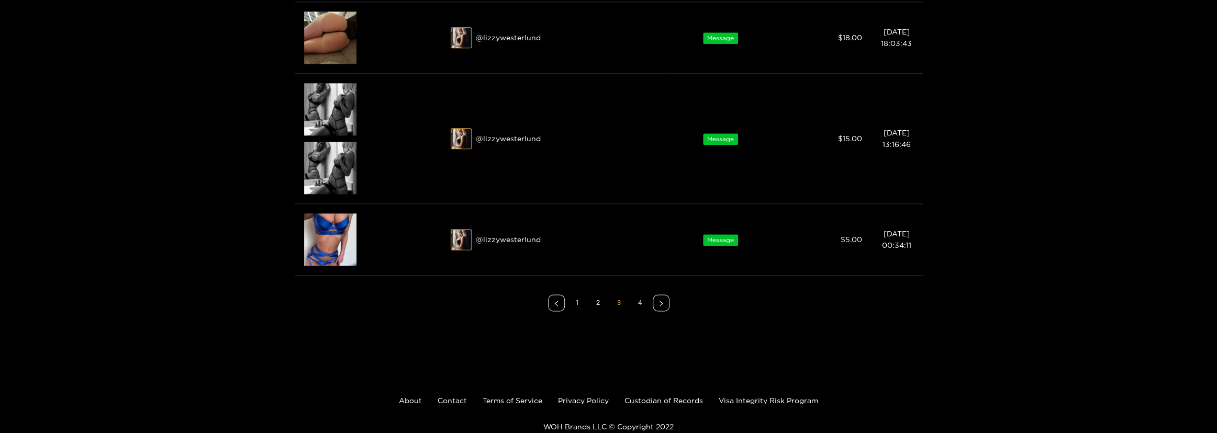
click at [643, 305] on link "4" at bounding box center [640, 303] width 16 height 16
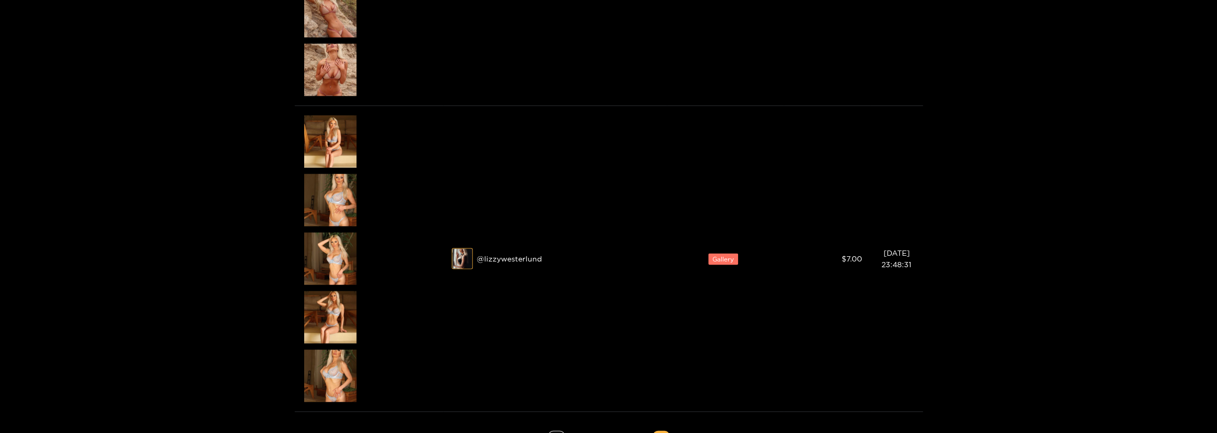
scroll to position [1560, 0]
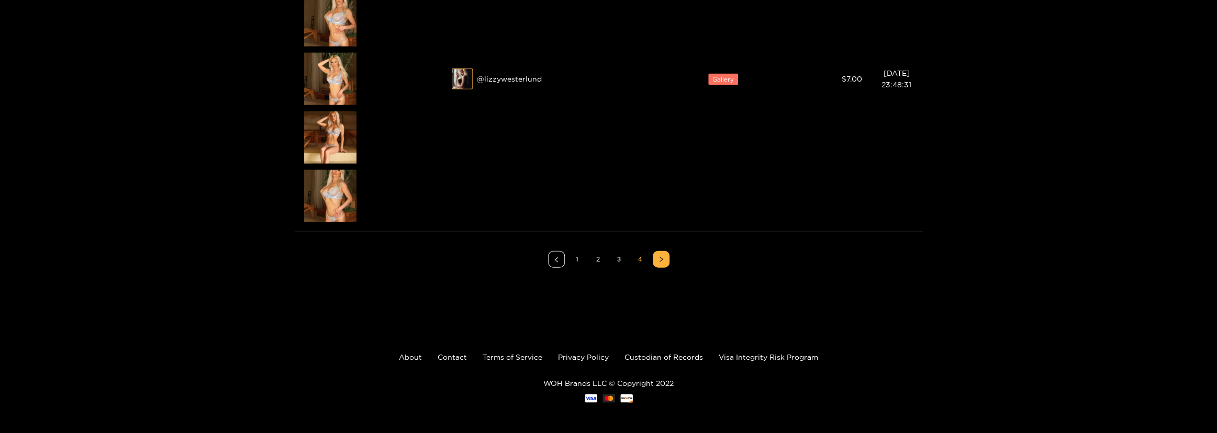
click at [576, 260] on link "1" at bounding box center [577, 260] width 16 height 16
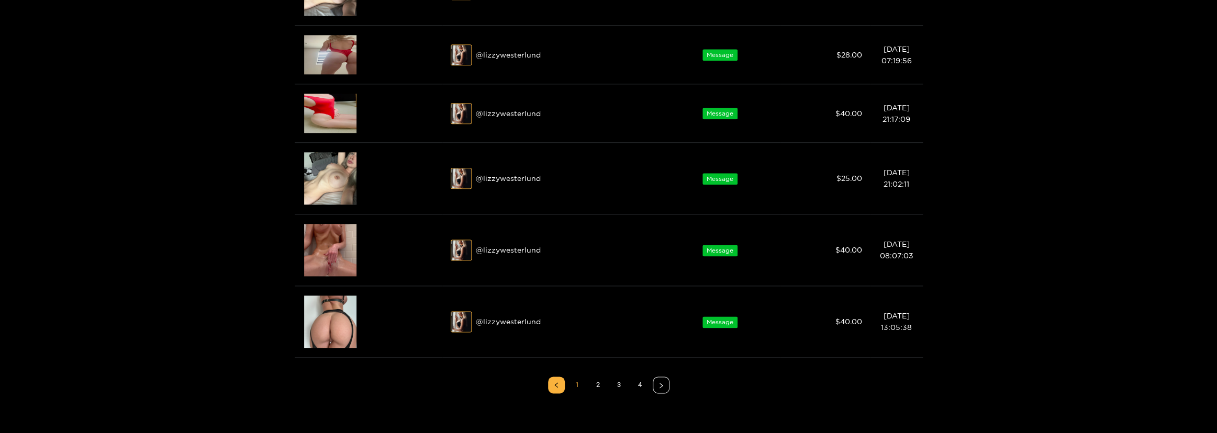
scroll to position [909, 0]
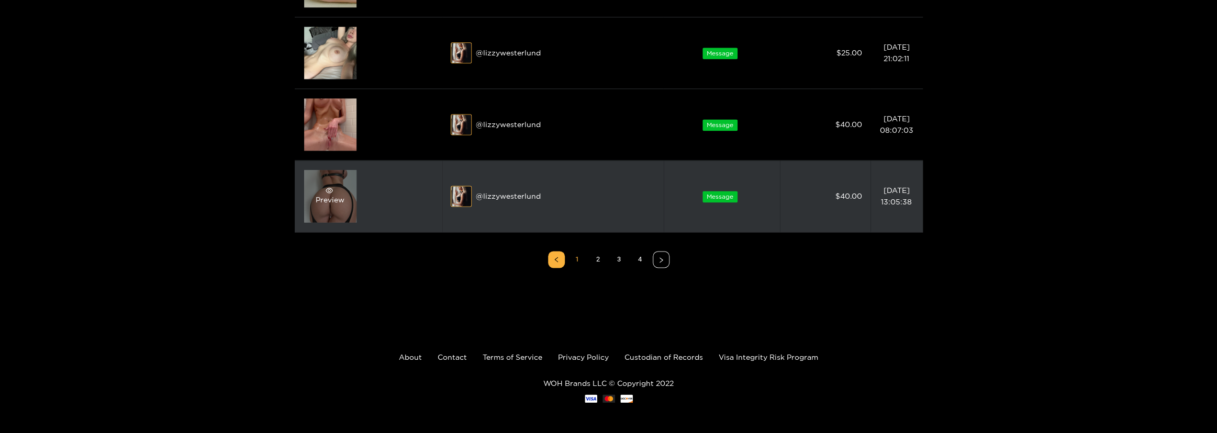
click at [327, 199] on div "Preview" at bounding box center [330, 196] width 29 height 19
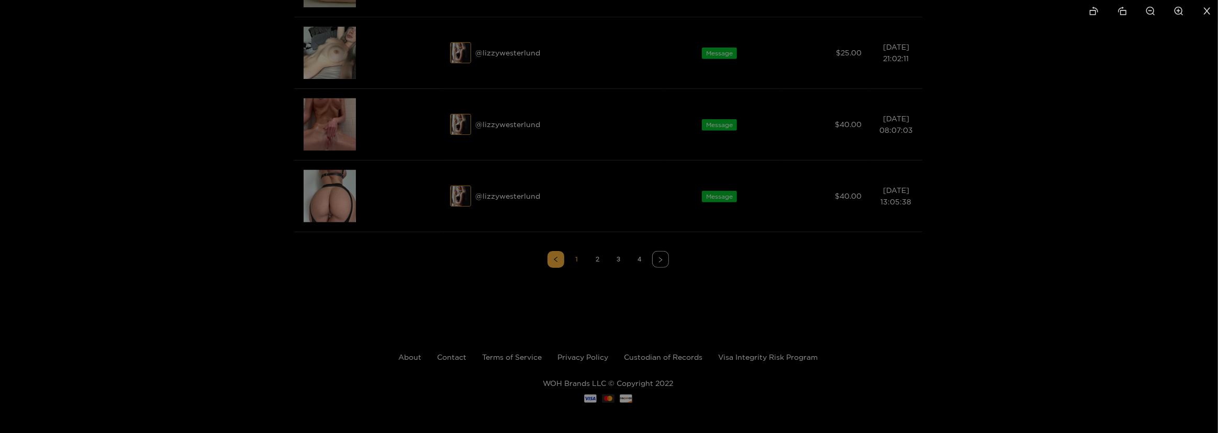
drag, startPoint x: 318, startPoint y: 265, endPoint x: 319, endPoint y: 15, distance: 250.2
click at [319, 15] on div at bounding box center [609, 216] width 1218 height 433
click at [315, 125] on div at bounding box center [609, 216] width 1218 height 433
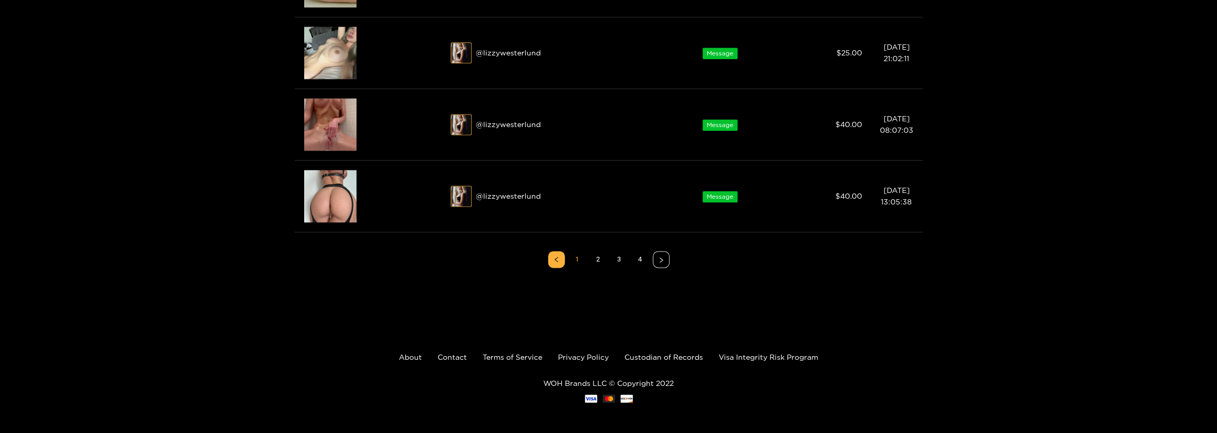
click at [316, 125] on div "Preview" at bounding box center [330, 124] width 29 height 19
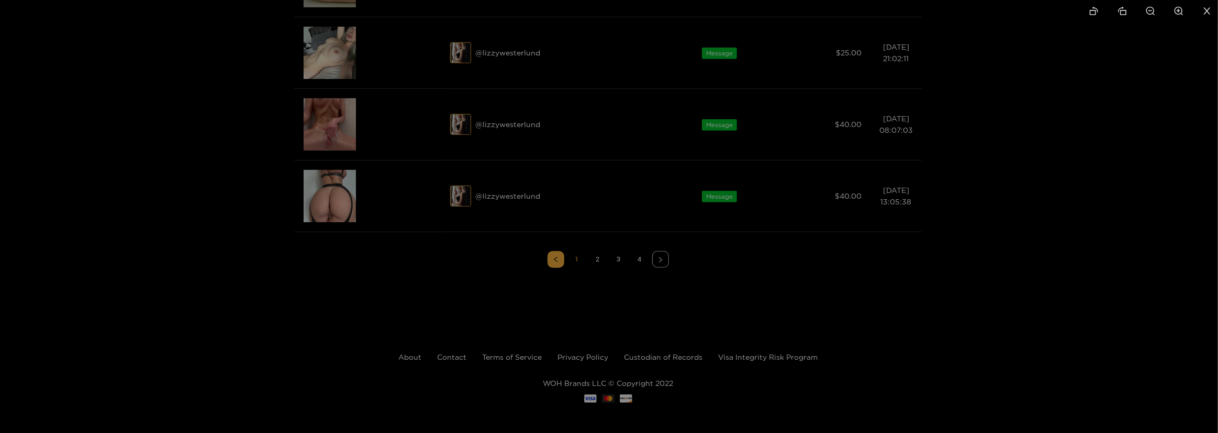
drag, startPoint x: 592, startPoint y: 305, endPoint x: 555, endPoint y: -56, distance: 363.0
drag, startPoint x: 540, startPoint y: 233, endPoint x: 507, endPoint y: -57, distance: 291.3
drag, startPoint x: 474, startPoint y: 350, endPoint x: 492, endPoint y: 37, distance: 313.5
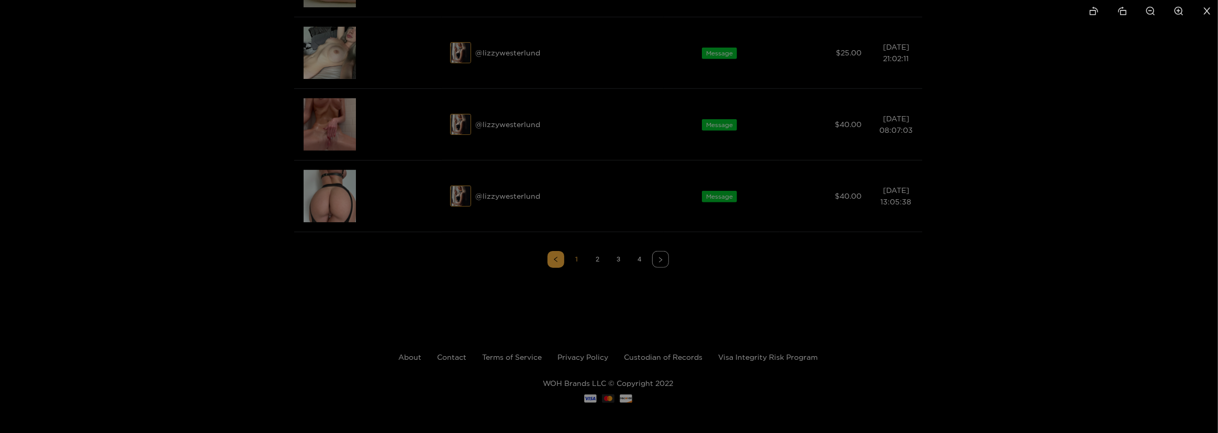
click at [103, 194] on div at bounding box center [609, 216] width 1218 height 433
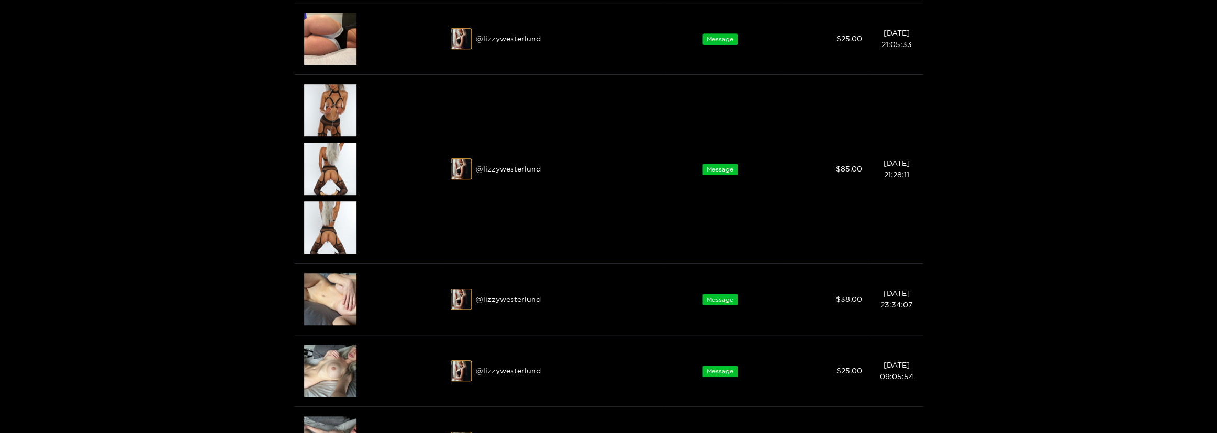
scroll to position [290, 0]
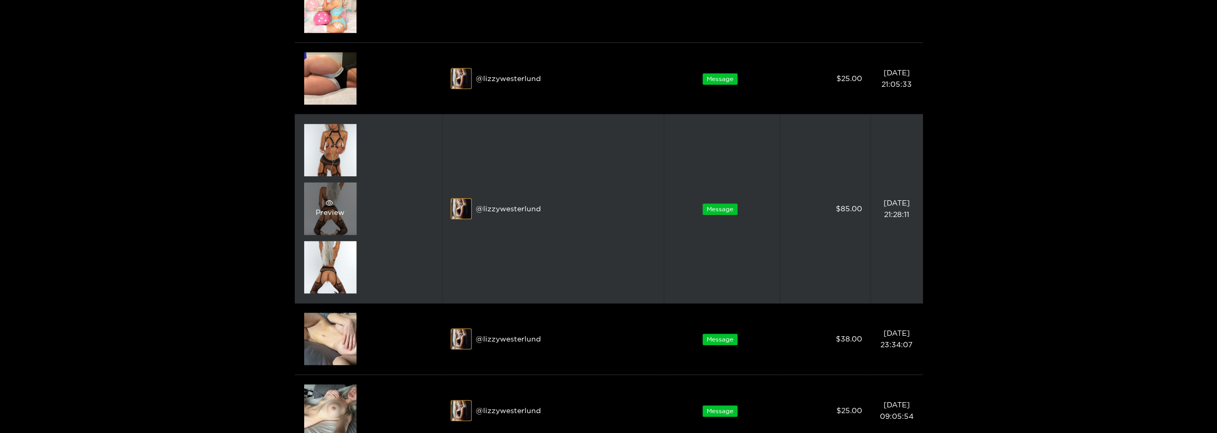
click at [338, 208] on div "Preview" at bounding box center [330, 208] width 29 height 19
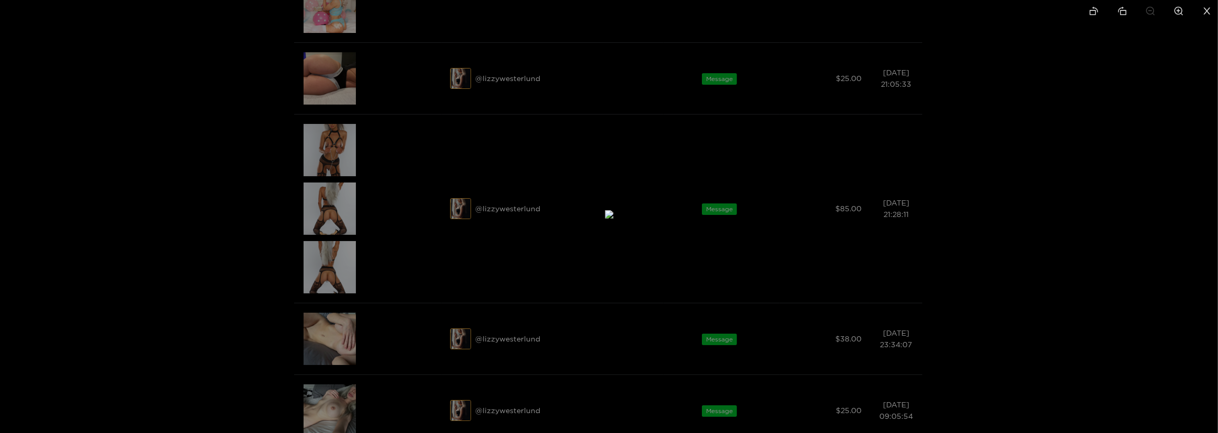
click at [325, 264] on div at bounding box center [609, 216] width 1218 height 433
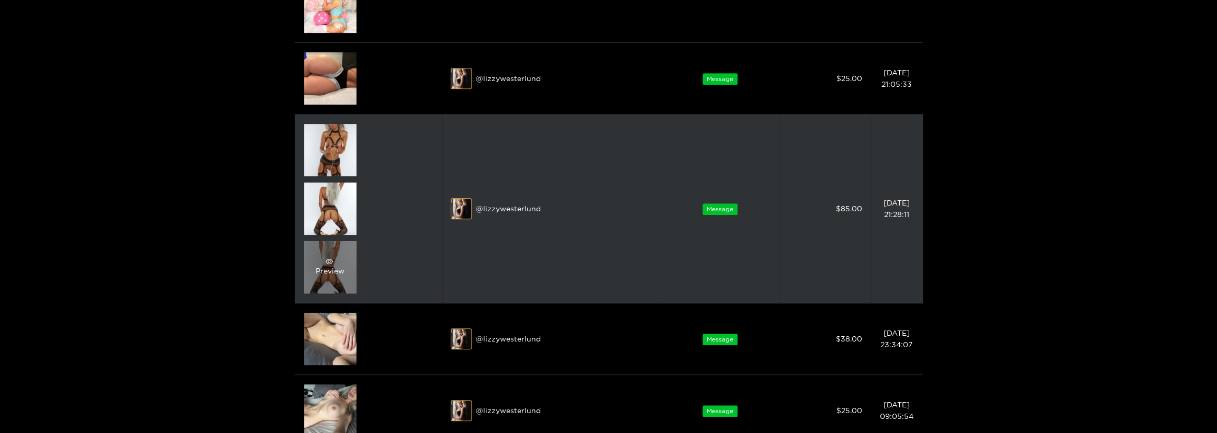
click at [308, 260] on div "Preview" at bounding box center [330, 267] width 52 height 52
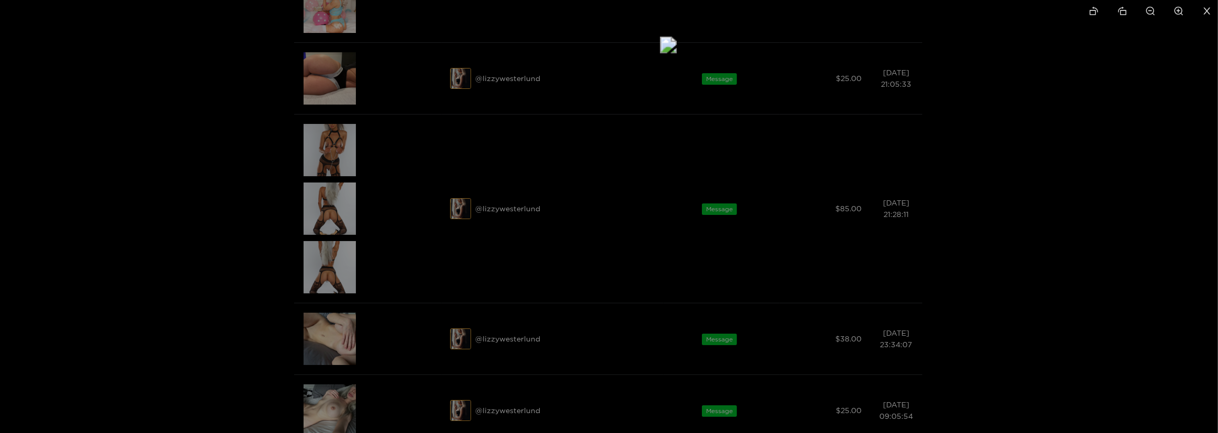
drag, startPoint x: 661, startPoint y: 217, endPoint x: 728, endPoint y: 14, distance: 214.3
click at [728, 14] on div at bounding box center [609, 216] width 1218 height 433
drag, startPoint x: 566, startPoint y: 301, endPoint x: 587, endPoint y: -58, distance: 359.7
drag, startPoint x: 456, startPoint y: 298, endPoint x: 611, endPoint y: -58, distance: 387.7
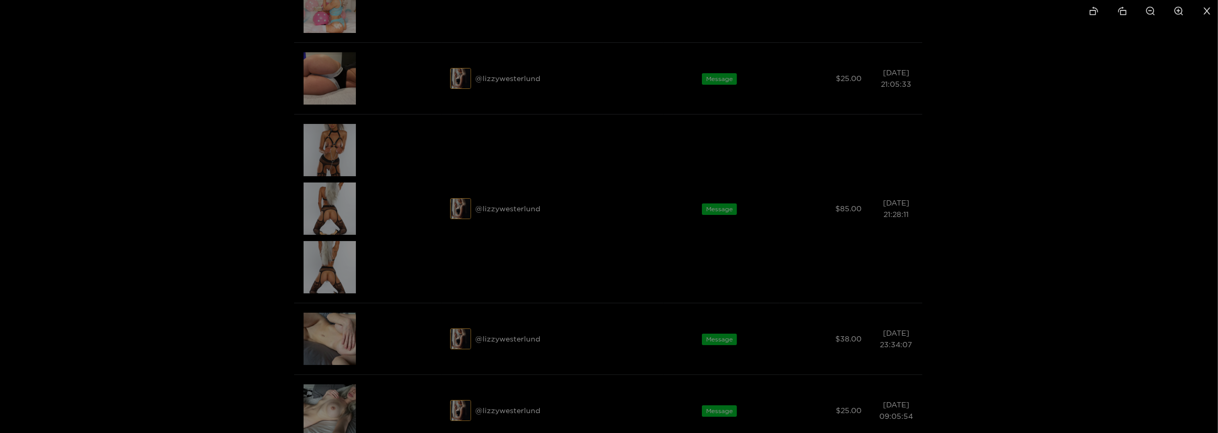
drag, startPoint x: 472, startPoint y: 309, endPoint x: 494, endPoint y: 17, distance: 292.3
click at [494, 17] on div at bounding box center [609, 216] width 1218 height 433
click at [1204, 7] on icon "close" at bounding box center [1206, 10] width 9 height 9
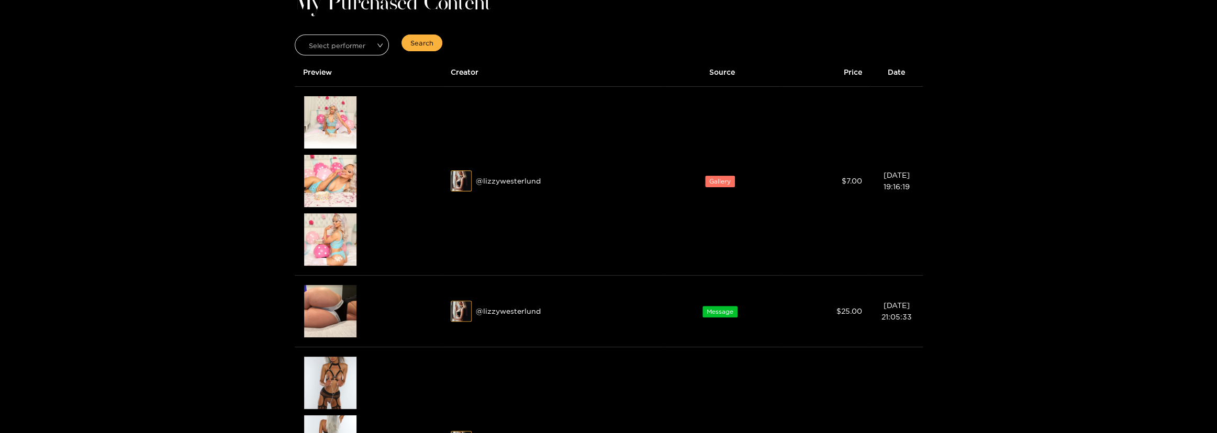
scroll to position [0, 0]
